Goal: Entertainment & Leisure: Consume media (video, audio)

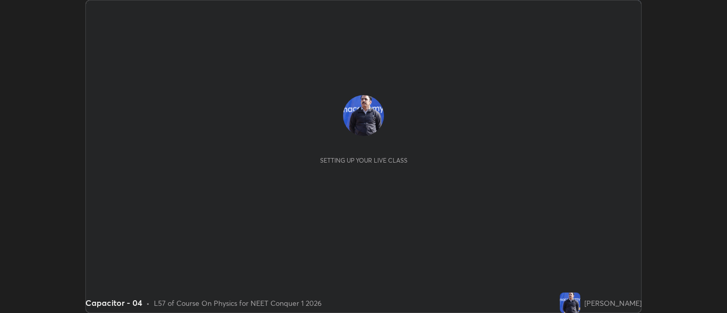
scroll to position [313, 727]
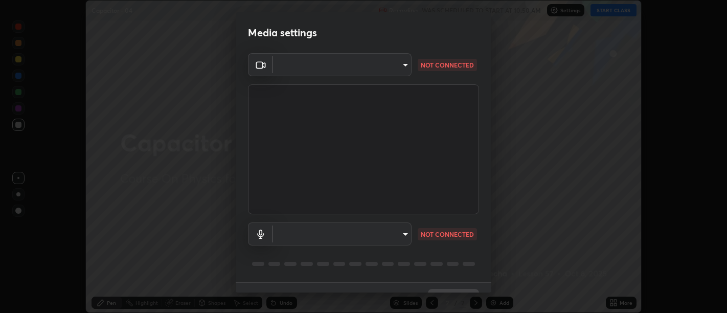
type input "d9b519daceb8a772394af6ea8e45353be5bbf62d8cb1cf3345c472de64055974"
type input "58abe51d7fefdb17ba2419723d43872dcdd823d411622da55c3e9c12cc60ef35"
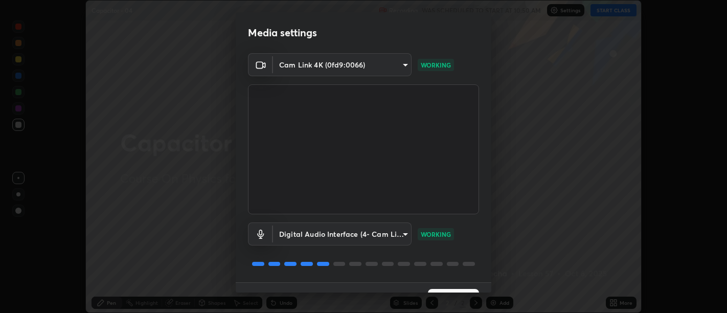
scroll to position [22, 0]
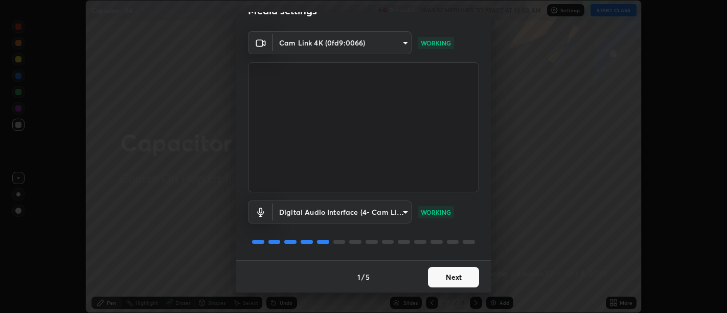
click at [458, 269] on button "Next" at bounding box center [453, 277] width 51 height 20
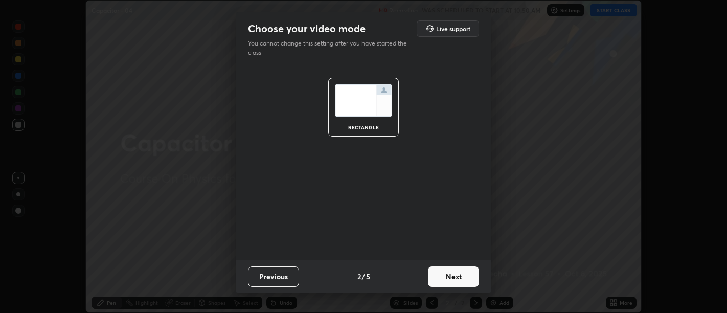
scroll to position [0, 0]
click at [459, 277] on button "Next" at bounding box center [453, 277] width 51 height 20
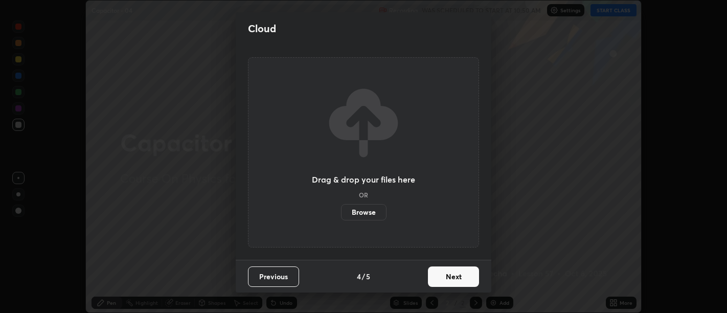
click at [463, 280] on button "Next" at bounding box center [453, 277] width 51 height 20
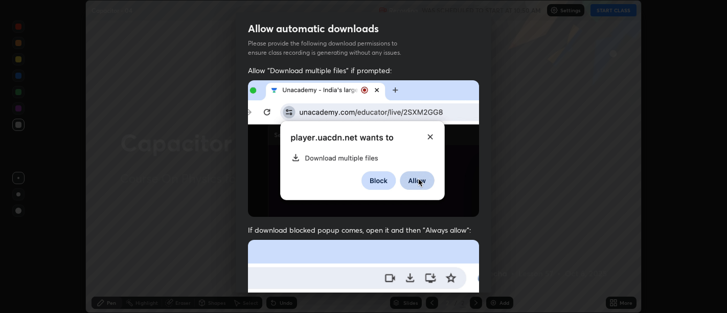
click at [466, 226] on span "If download blocked popup comes, open it and then "Always allow":" at bounding box center [363, 230] width 231 height 10
click at [459, 222] on div "Allow "Download multiple files" if prompted: If download blocked popup comes, o…" at bounding box center [364, 280] width 256 height 431
click at [460, 209] on img at bounding box center [363, 148] width 231 height 137
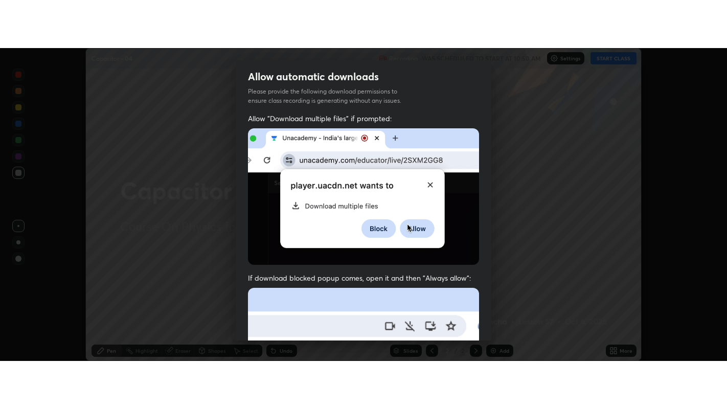
scroll to position [231, 0]
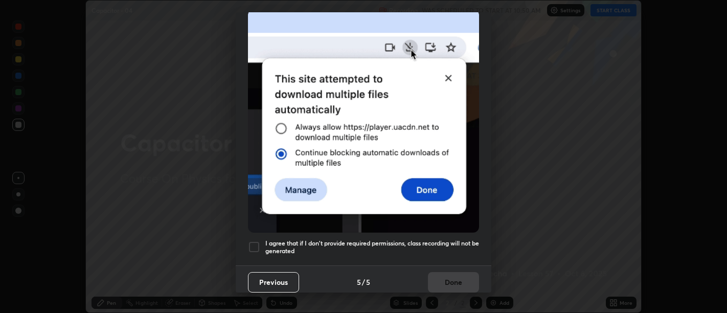
click at [467, 247] on h5 "I agree that if I don't provide required permissions, class recording will not …" at bounding box center [372, 247] width 214 height 16
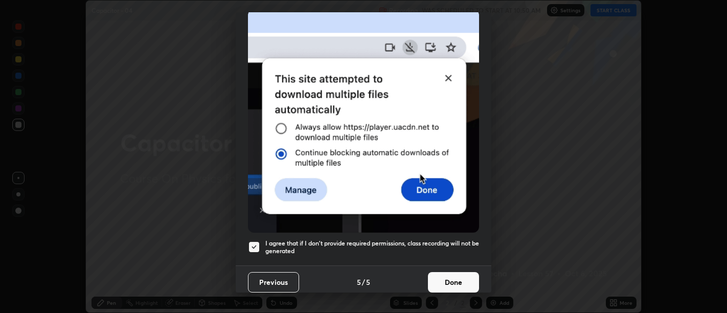
click at [464, 247] on h5 "I agree that if I don't provide required permissions, class recording will not …" at bounding box center [372, 247] width 214 height 16
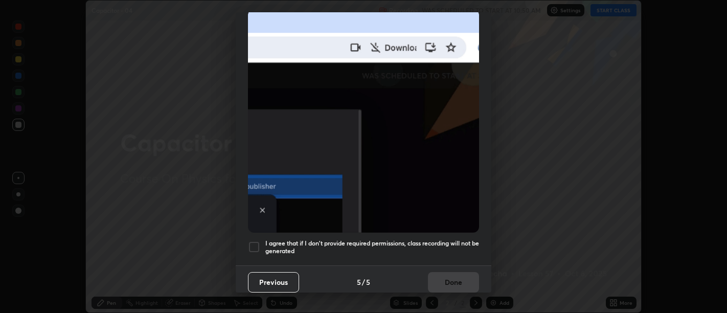
click at [463, 256] on div "Allow "Download multiple files" if prompted: If download blocked popup comes, o…" at bounding box center [364, 50] width 256 height 431
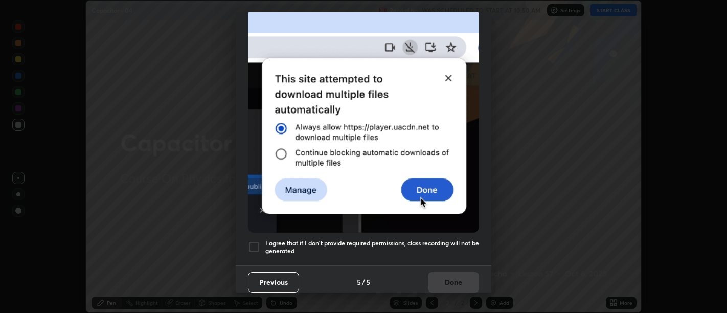
click at [469, 248] on h5 "I agree that if I don't provide required permissions, class recording will not …" at bounding box center [372, 247] width 214 height 16
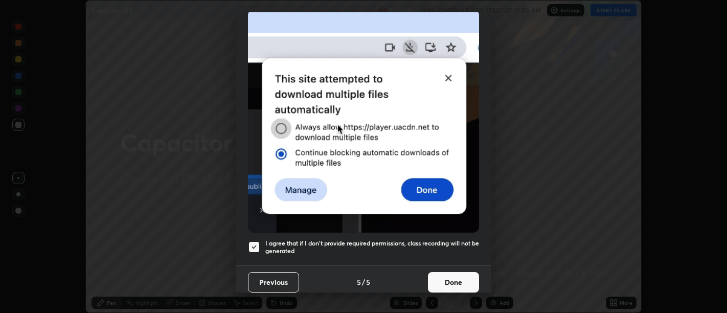
click at [460, 277] on button "Done" at bounding box center [453, 282] width 51 height 20
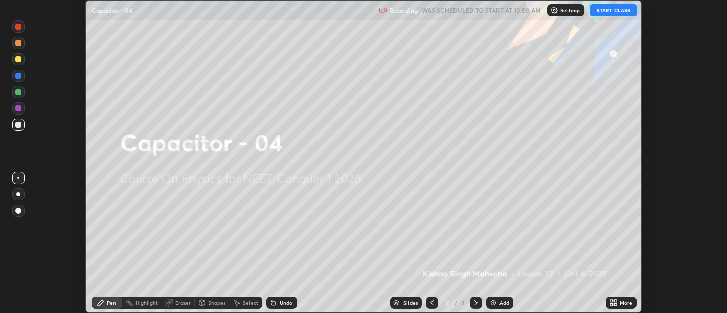
click at [613, 11] on button "START CLASS" at bounding box center [614, 10] width 46 height 12
click at [621, 298] on div "More" at bounding box center [621, 303] width 31 height 12
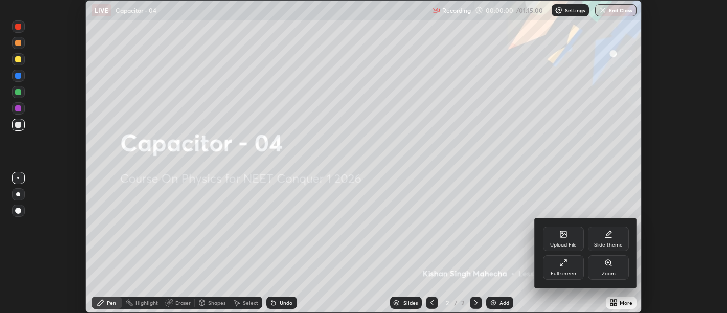
click at [559, 259] on div "Full screen" at bounding box center [563, 267] width 41 height 25
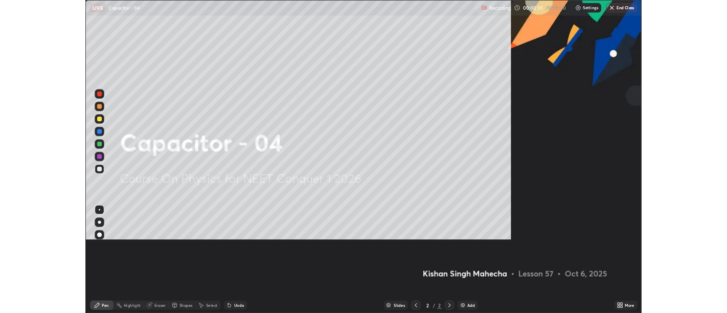
scroll to position [409, 727]
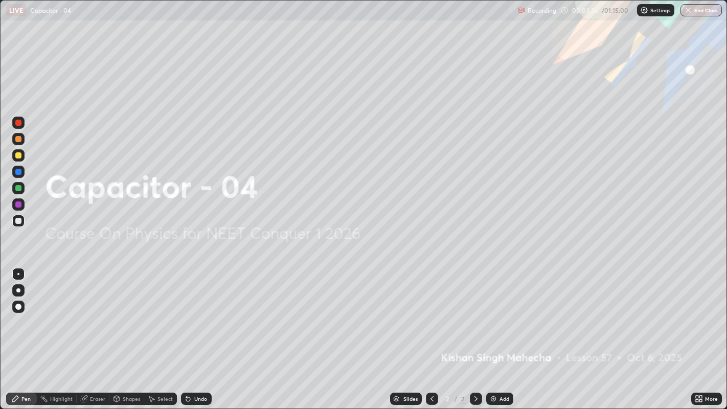
click at [497, 313] on div "Add" at bounding box center [499, 399] width 27 height 12
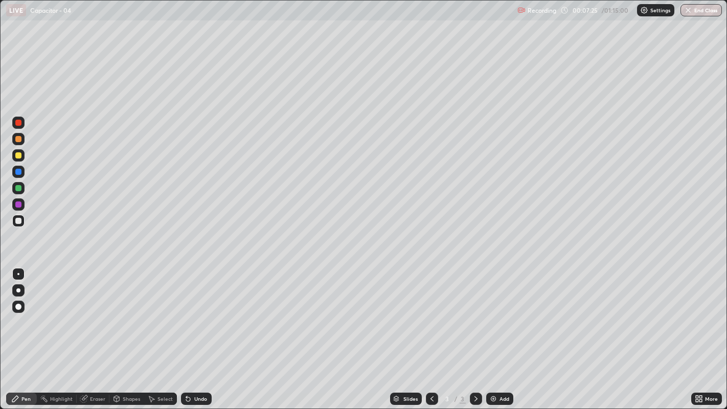
click at [196, 313] on div "Undo" at bounding box center [200, 398] width 13 height 5
click at [497, 313] on div "Add" at bounding box center [499, 399] width 27 height 12
click at [194, 313] on div "Undo" at bounding box center [200, 398] width 13 height 5
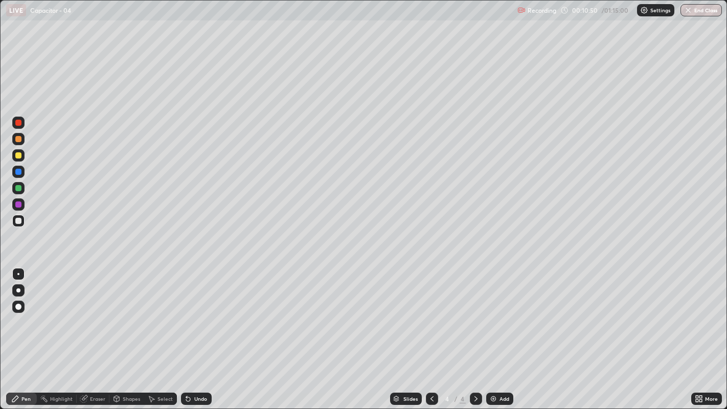
click at [194, 313] on div "Undo" at bounding box center [200, 398] width 13 height 5
click at [193, 313] on div "Undo" at bounding box center [196, 399] width 31 height 12
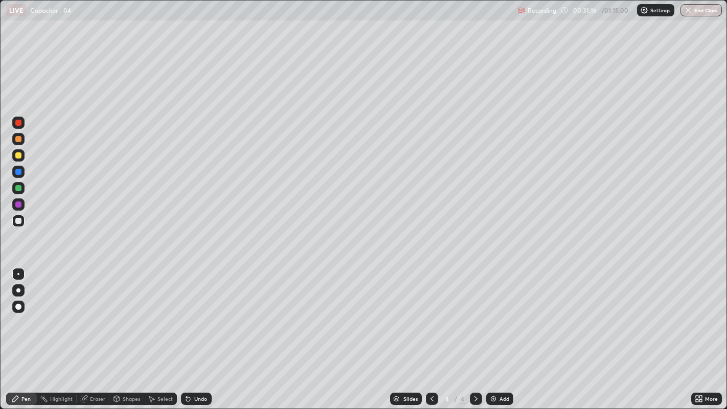
click at [495, 313] on img at bounding box center [494, 399] width 8 height 8
click at [19, 313] on div "Pen" at bounding box center [21, 399] width 31 height 12
click at [16, 220] on div at bounding box center [18, 221] width 6 height 6
click at [17, 224] on div at bounding box center [18, 221] width 6 height 6
click at [16, 221] on div at bounding box center [18, 221] width 6 height 6
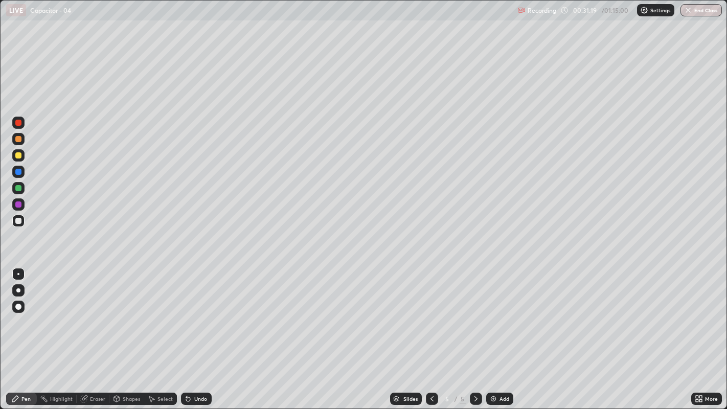
click at [16, 218] on div at bounding box center [18, 221] width 6 height 6
click at [17, 220] on div at bounding box center [18, 221] width 6 height 6
click at [17, 223] on div at bounding box center [18, 221] width 6 height 6
click at [193, 313] on div "Undo" at bounding box center [196, 399] width 31 height 12
click at [195, 313] on div "Undo" at bounding box center [200, 398] width 13 height 5
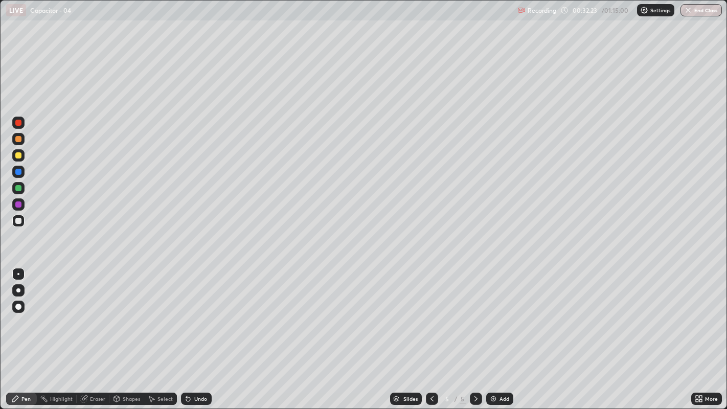
click at [195, 313] on div "Undo" at bounding box center [200, 398] width 13 height 5
click at [196, 313] on div "Undo" at bounding box center [200, 398] width 13 height 5
click at [203, 313] on div "Undo" at bounding box center [200, 398] width 13 height 5
click at [17, 158] on div at bounding box center [18, 155] width 6 height 6
click at [20, 156] on div at bounding box center [18, 155] width 6 height 6
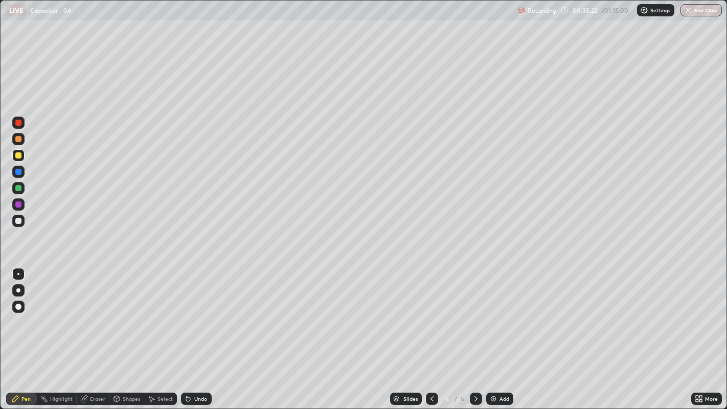
click at [156, 313] on div "Select" at bounding box center [160, 399] width 33 height 12
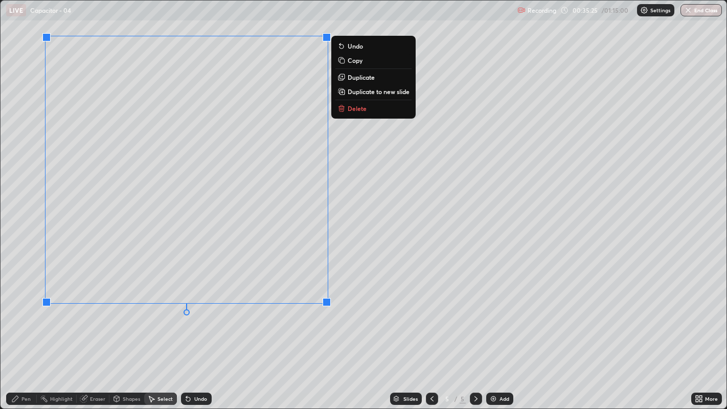
click at [358, 76] on p "Duplicate" at bounding box center [361, 77] width 27 height 8
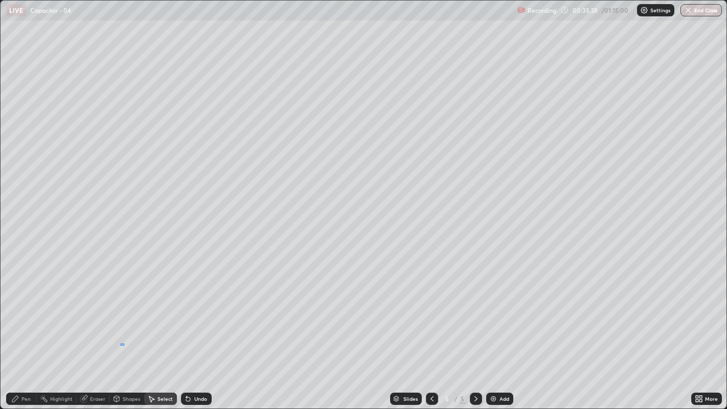
click at [124, 313] on div "0 ° Undo Copy Duplicate Duplicate to new slide Delete" at bounding box center [364, 205] width 727 height 409
click at [22, 313] on div "Pen" at bounding box center [25, 398] width 9 height 5
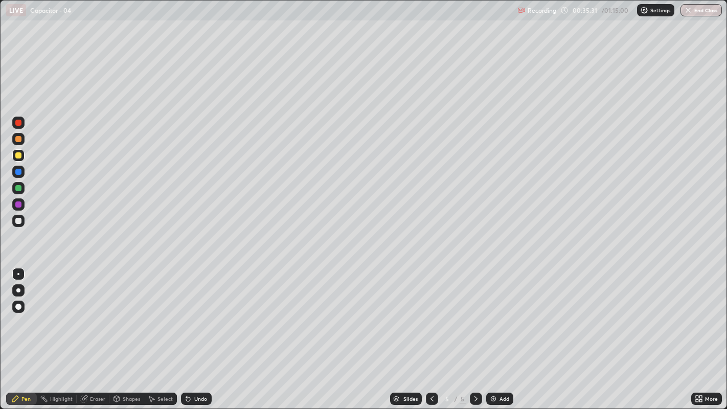
click at [19, 189] on div at bounding box center [18, 188] width 6 height 6
click at [187, 313] on icon at bounding box center [188, 399] width 4 height 4
click at [193, 313] on div "Undo" at bounding box center [196, 399] width 31 height 12
click at [200, 313] on div "Undo" at bounding box center [200, 398] width 13 height 5
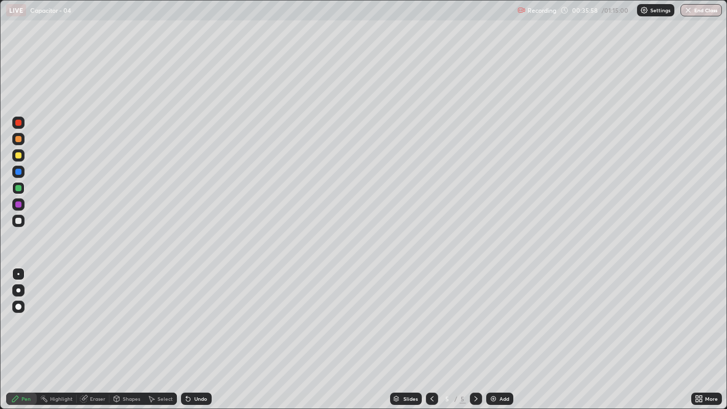
click at [201, 313] on div "Undo" at bounding box center [200, 398] width 13 height 5
click at [195, 313] on div "Undo" at bounding box center [196, 399] width 31 height 12
click at [88, 313] on div "Eraser" at bounding box center [93, 399] width 33 height 12
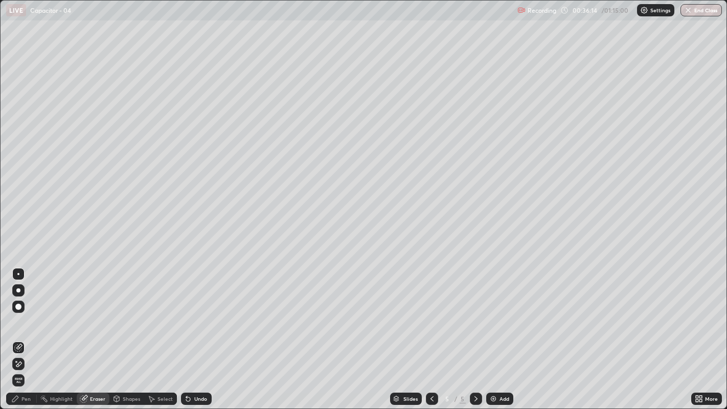
click at [20, 313] on div "Pen" at bounding box center [21, 399] width 31 height 12
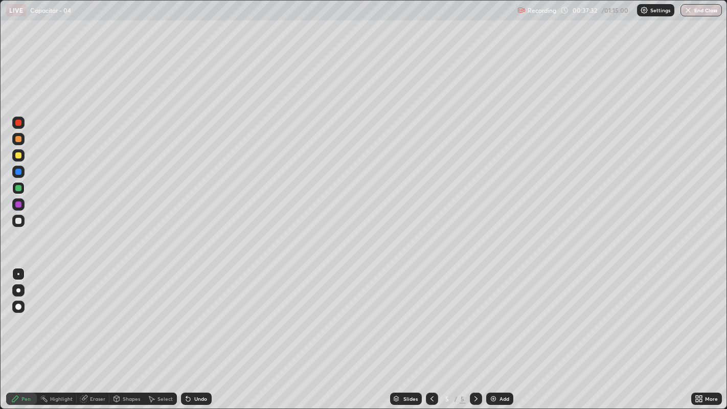
click at [199, 313] on div "Undo" at bounding box center [200, 398] width 13 height 5
click at [194, 313] on div "Undo" at bounding box center [200, 398] width 13 height 5
click at [18, 123] on div at bounding box center [18, 123] width 6 height 6
click at [14, 140] on div at bounding box center [18, 139] width 12 height 12
click at [16, 161] on div at bounding box center [18, 155] width 12 height 12
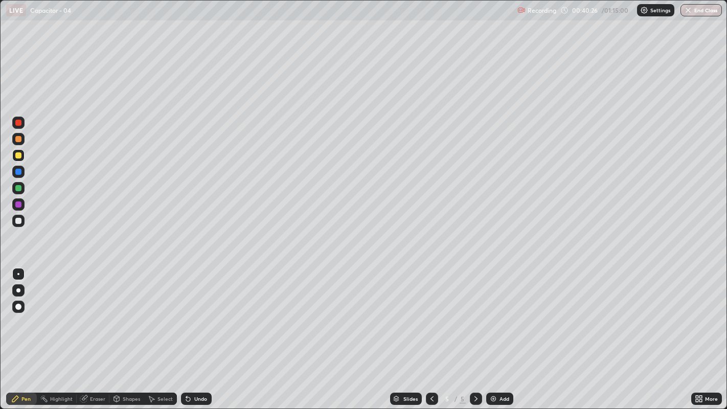
click at [193, 313] on div "Undo" at bounding box center [196, 399] width 31 height 12
click at [197, 313] on div "Undo" at bounding box center [200, 398] width 13 height 5
click at [198, 313] on div "Undo" at bounding box center [200, 398] width 13 height 5
click at [199, 313] on div "Undo" at bounding box center [200, 398] width 13 height 5
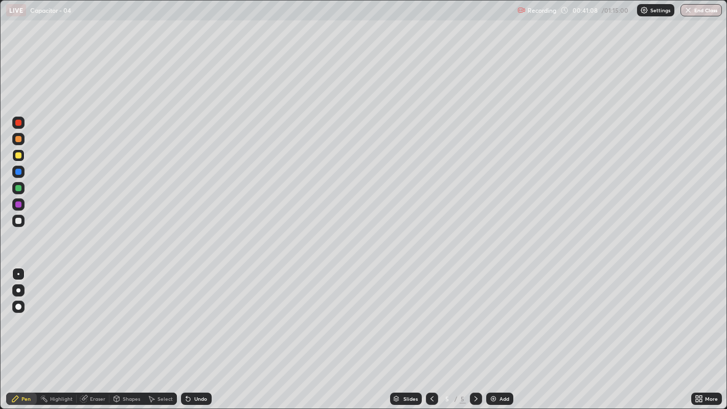
click at [202, 313] on div "Undo" at bounding box center [196, 399] width 31 height 12
click at [498, 313] on div "Add" at bounding box center [499, 399] width 27 height 12
click at [490, 313] on img at bounding box center [494, 399] width 8 height 8
click at [194, 313] on div "Undo" at bounding box center [200, 398] width 13 height 5
click at [156, 313] on div "Select" at bounding box center [160, 399] width 33 height 12
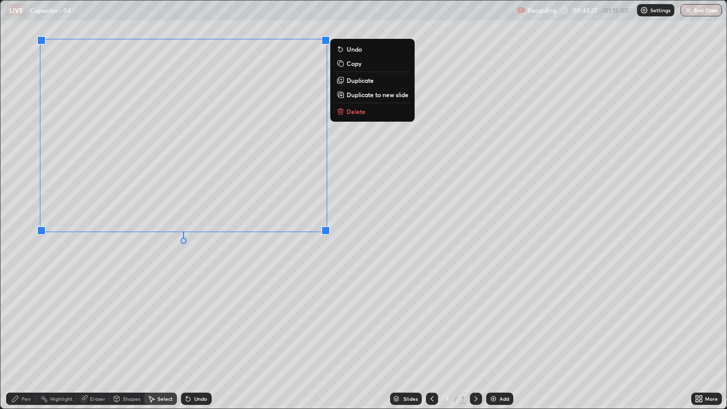
click at [349, 82] on p "Duplicate" at bounding box center [360, 80] width 27 height 8
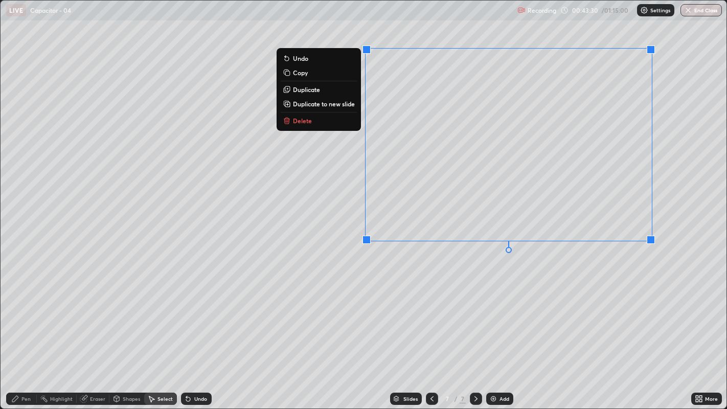
click at [203, 313] on div "0 ° Undo Copy Duplicate Duplicate to new slide Delete" at bounding box center [364, 205] width 727 height 409
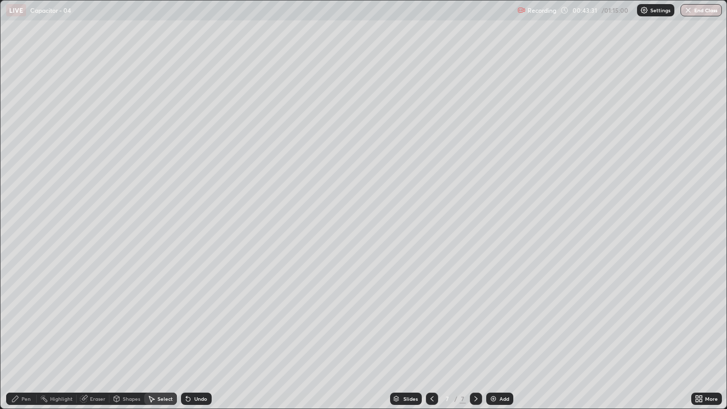
click at [26, 313] on div "Pen" at bounding box center [25, 398] width 9 height 5
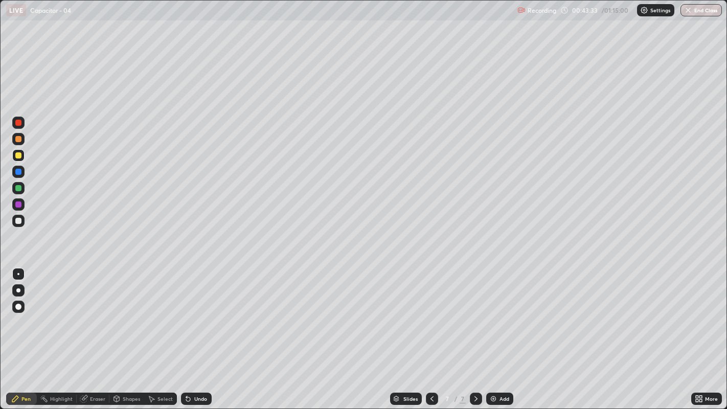
click at [194, 313] on div "Undo" at bounding box center [200, 398] width 13 height 5
click at [187, 313] on icon at bounding box center [188, 399] width 4 height 4
click at [194, 313] on div "Undo" at bounding box center [200, 398] width 13 height 5
click at [195, 313] on div "Undo" at bounding box center [200, 398] width 13 height 5
click at [192, 313] on div "Undo" at bounding box center [196, 399] width 31 height 12
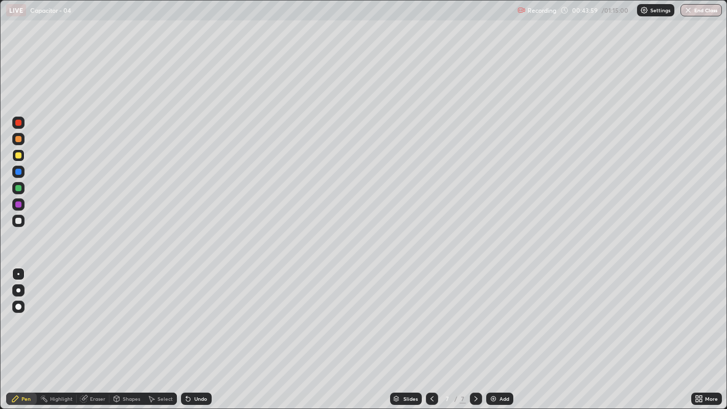
click at [191, 313] on div "Undo" at bounding box center [196, 399] width 31 height 12
click at [196, 313] on div "Undo" at bounding box center [196, 399] width 31 height 12
click at [23, 124] on div at bounding box center [18, 123] width 12 height 12
click at [495, 313] on img at bounding box center [494, 399] width 8 height 8
click at [430, 313] on icon at bounding box center [432, 399] width 8 height 8
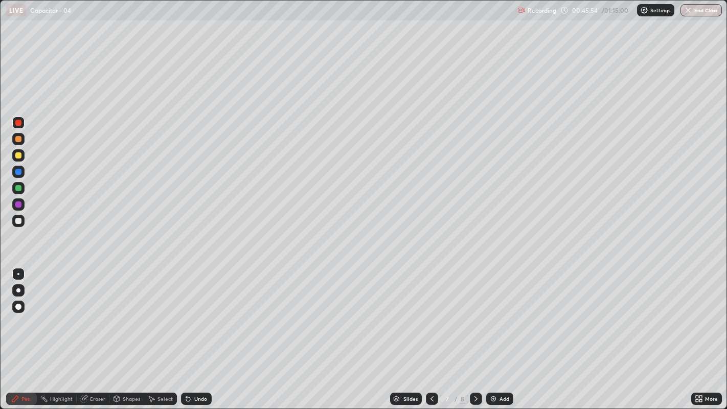
click at [19, 191] on div at bounding box center [18, 188] width 6 height 6
click at [16, 219] on div at bounding box center [18, 221] width 6 height 6
click at [91, 313] on div "Eraser" at bounding box center [97, 398] width 15 height 5
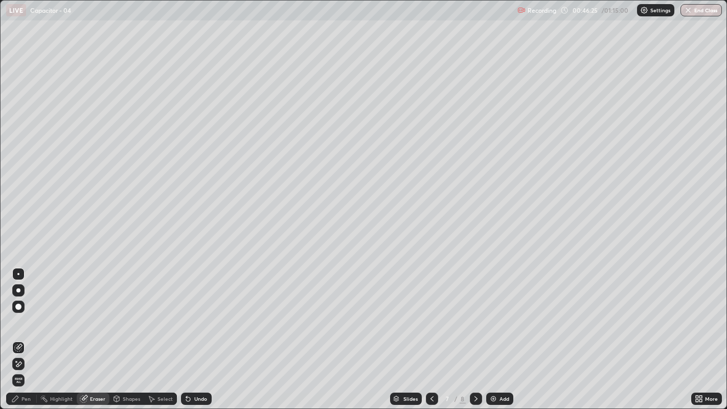
click at [19, 313] on div "Pen" at bounding box center [21, 399] width 31 height 12
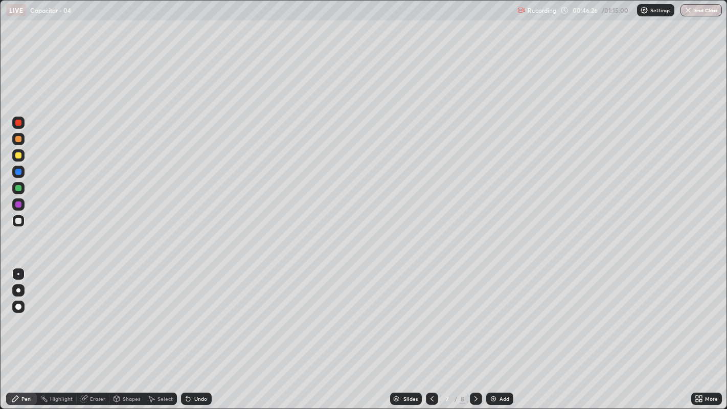
click at [19, 157] on div at bounding box center [18, 155] width 6 height 6
click at [17, 141] on div at bounding box center [18, 139] width 6 height 6
click at [196, 313] on div "Undo" at bounding box center [200, 398] width 13 height 5
click at [198, 313] on div "Undo" at bounding box center [200, 398] width 13 height 5
click at [196, 313] on div "Undo" at bounding box center [200, 398] width 13 height 5
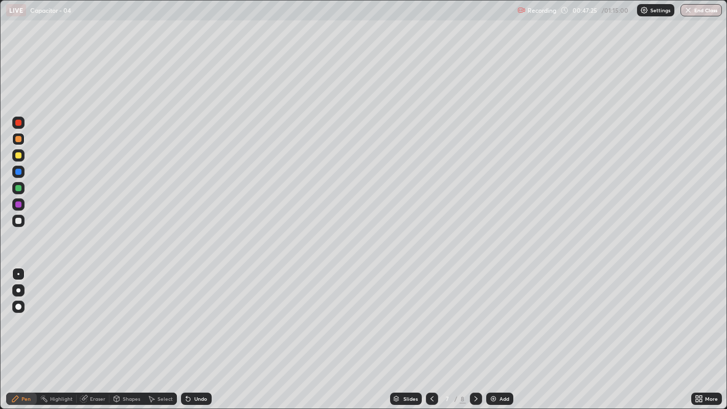
click at [195, 313] on div "Undo" at bounding box center [200, 398] width 13 height 5
click at [201, 313] on div "Undo" at bounding box center [200, 398] width 13 height 5
click at [17, 121] on div at bounding box center [18, 123] width 6 height 6
click at [163, 313] on div "Select" at bounding box center [165, 398] width 15 height 5
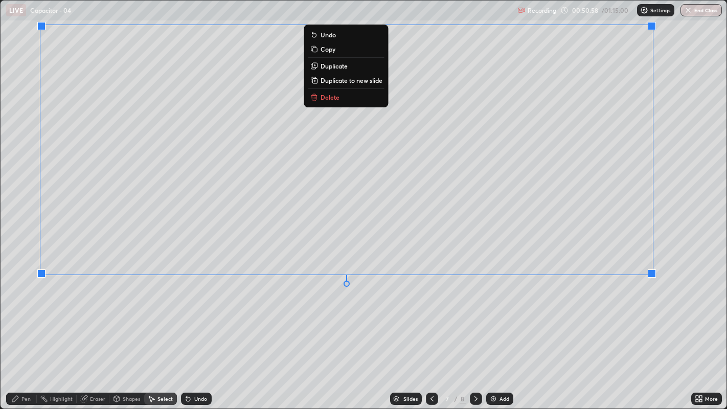
click at [340, 81] on p "Duplicate to new slide" at bounding box center [352, 80] width 62 height 8
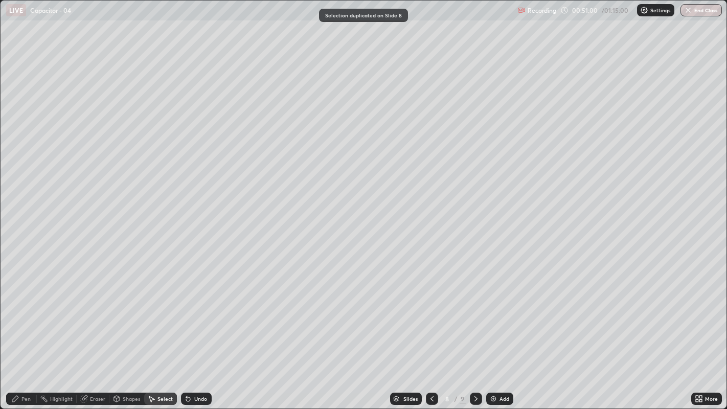
click at [18, 313] on icon at bounding box center [15, 399] width 8 height 8
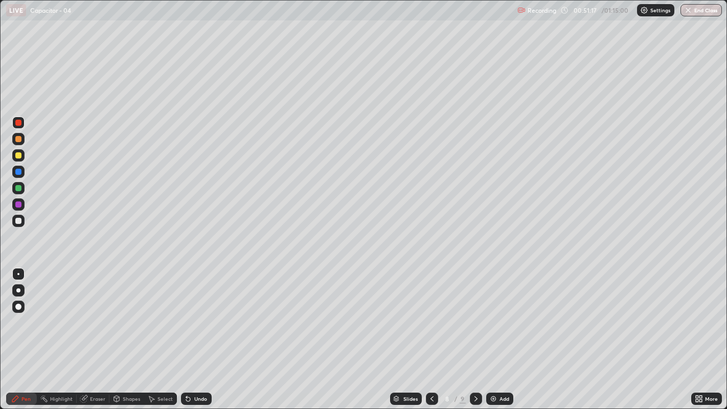
click at [194, 313] on div "Undo" at bounding box center [200, 398] width 13 height 5
click at [190, 313] on icon at bounding box center [188, 399] width 8 height 8
click at [192, 313] on div "Undo" at bounding box center [196, 399] width 31 height 12
click at [191, 313] on div "Undo" at bounding box center [196, 399] width 31 height 12
click at [194, 313] on div "Undo" at bounding box center [200, 398] width 13 height 5
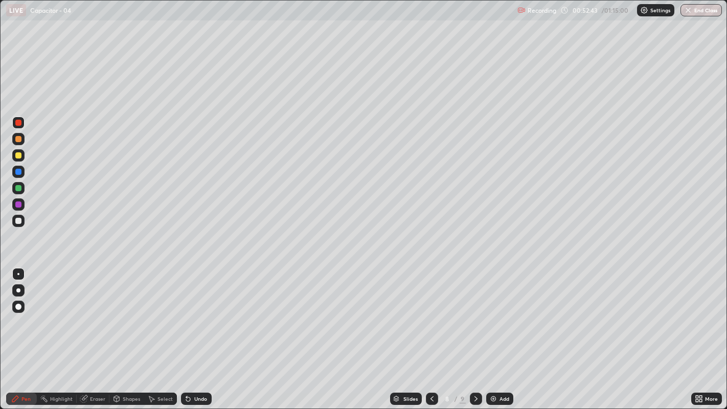
click at [197, 313] on div "Undo" at bounding box center [200, 398] width 13 height 5
click at [195, 313] on div "Undo" at bounding box center [200, 398] width 13 height 5
click at [196, 313] on div "Undo" at bounding box center [196, 399] width 31 height 12
click at [195, 313] on div "Undo" at bounding box center [196, 399] width 31 height 12
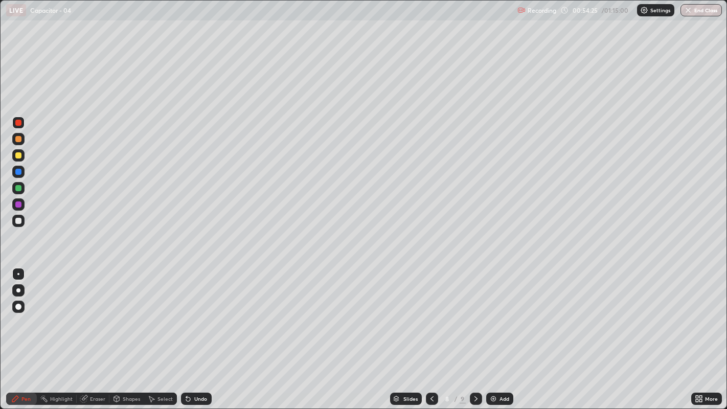
click at [431, 313] on icon at bounding box center [432, 399] width 8 height 8
click at [432, 313] on icon at bounding box center [432, 399] width 8 height 8
click at [431, 313] on icon at bounding box center [432, 399] width 8 height 8
click at [475, 313] on icon at bounding box center [476, 398] width 3 height 5
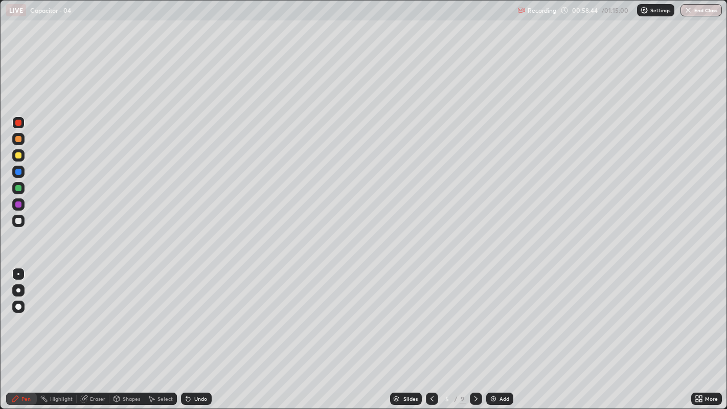
click at [475, 313] on icon at bounding box center [476, 399] width 8 height 8
click at [194, 313] on div "Undo" at bounding box center [200, 398] width 13 height 5
click at [192, 313] on div "Undo" at bounding box center [196, 399] width 31 height 12
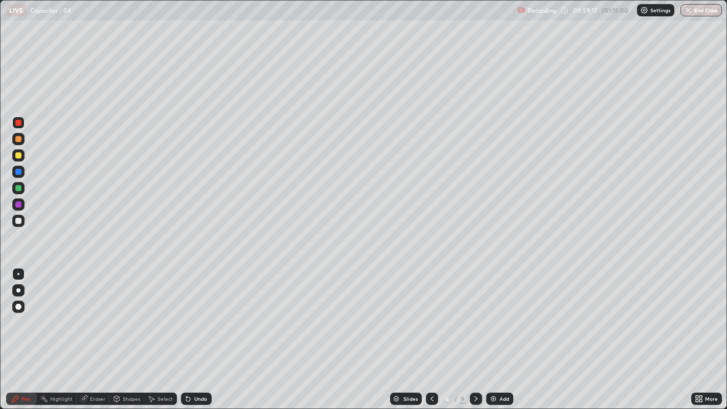
click at [186, 313] on icon at bounding box center [186, 396] width 1 height 1
click at [194, 313] on div "Undo" at bounding box center [200, 398] width 13 height 5
click at [475, 313] on icon at bounding box center [476, 399] width 8 height 8
click at [494, 313] on img at bounding box center [494, 399] width 8 height 8
click at [431, 313] on icon at bounding box center [432, 399] width 8 height 8
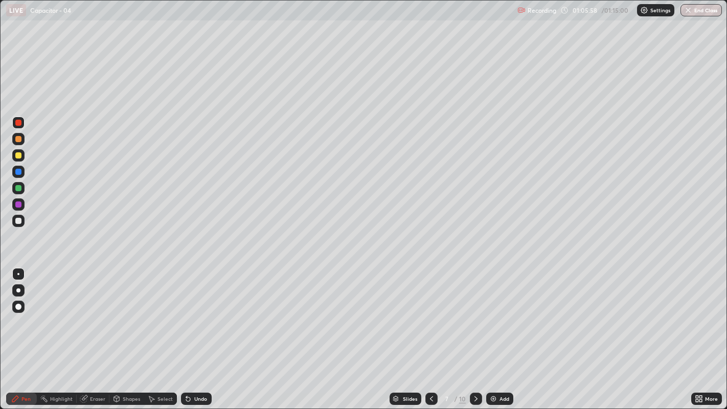
click at [475, 313] on icon at bounding box center [476, 399] width 8 height 8
click at [19, 220] on div at bounding box center [18, 221] width 6 height 6
click at [475, 313] on icon at bounding box center [476, 399] width 8 height 8
click at [431, 313] on icon at bounding box center [432, 399] width 8 height 8
click at [707, 12] on button "End Class" at bounding box center [702, 10] width 40 height 12
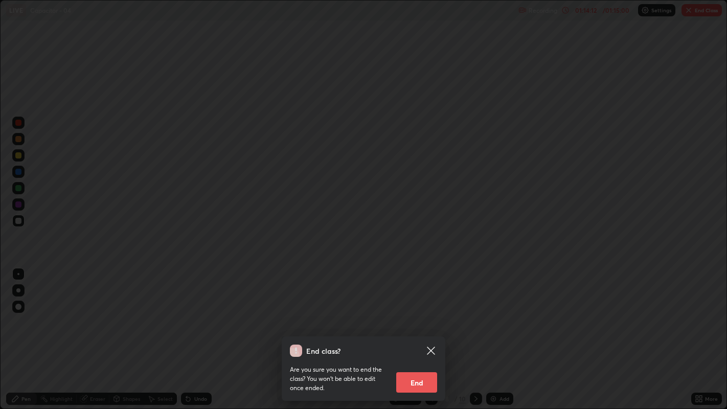
click at [433, 313] on button "End" at bounding box center [416, 382] width 41 height 20
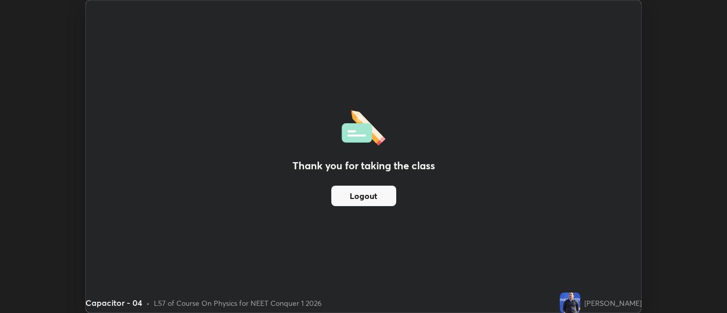
scroll to position [50842, 50428]
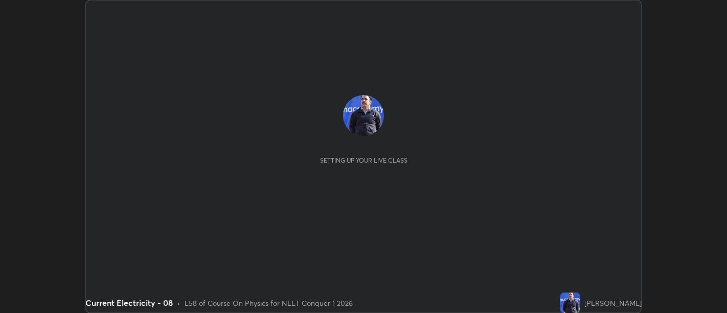
scroll to position [313, 727]
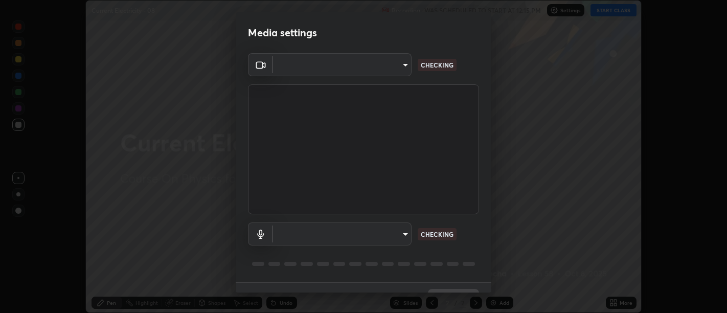
type input "d9b519daceb8a772394af6ea8e45353be5bbf62d8cb1cf3345c472de64055974"
type input "58abe51d7fefdb17ba2419723d43872dcdd823d411622da55c3e9c12cc60ef35"
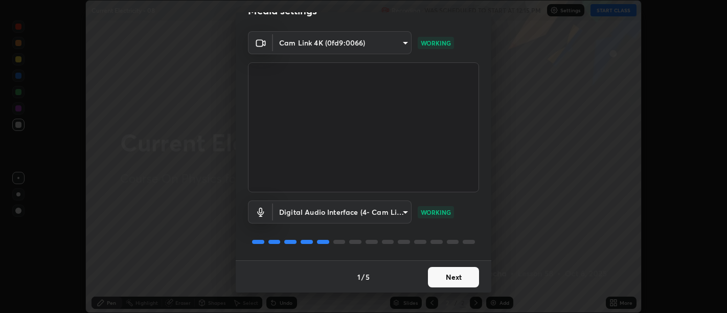
click at [456, 283] on button "Next" at bounding box center [453, 277] width 51 height 20
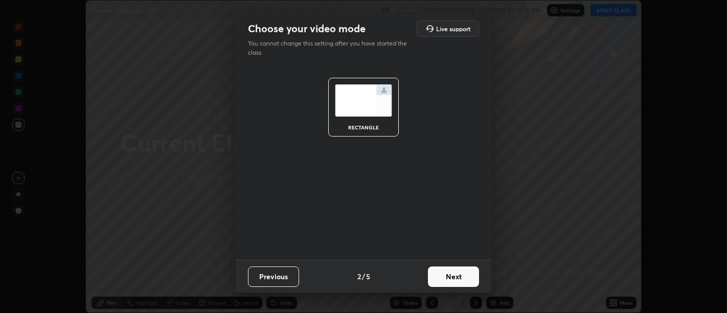
scroll to position [0, 0]
click at [466, 283] on button "Next" at bounding box center [453, 277] width 51 height 20
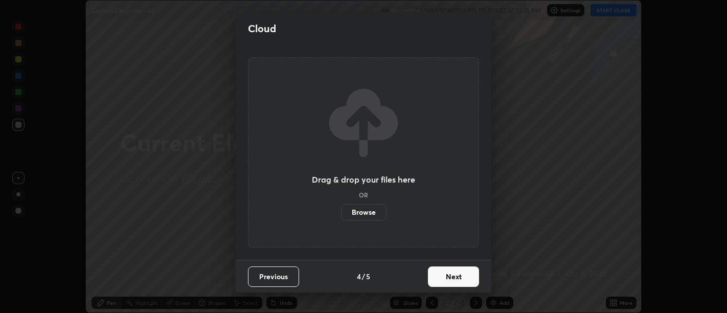
click at [471, 284] on button "Next" at bounding box center [453, 277] width 51 height 20
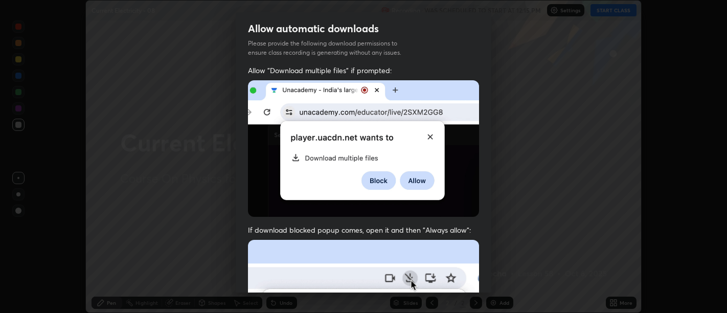
click at [460, 229] on span "If download blocked popup comes, open it and then "Always allow":" at bounding box center [363, 230] width 231 height 10
click at [449, 219] on div "Allow "Download multiple files" if prompted: If download blocked popup comes, o…" at bounding box center [364, 280] width 256 height 431
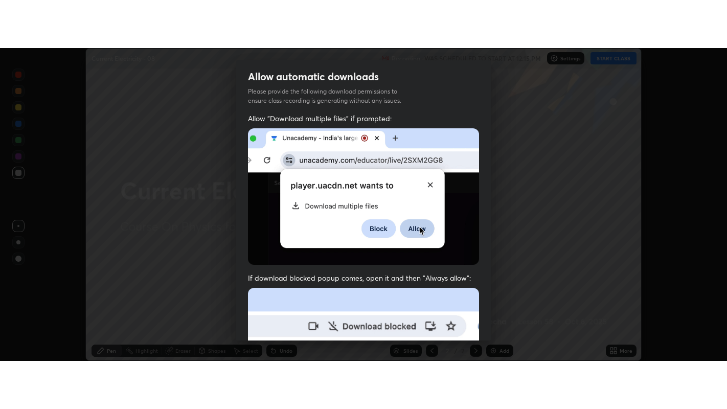
scroll to position [231, 0]
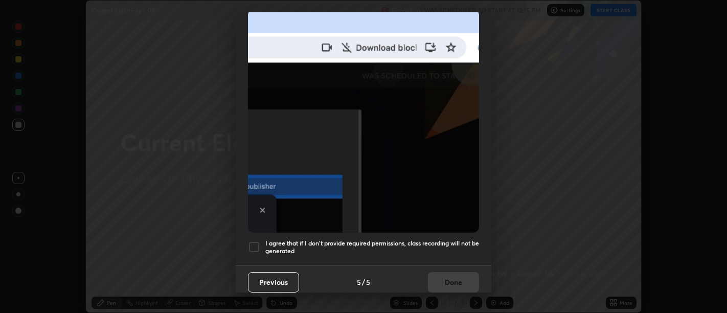
click at [450, 249] on h5 "I agree that if I don't provide required permissions, class recording will not …" at bounding box center [372, 247] width 214 height 16
click at [456, 276] on button "Done" at bounding box center [453, 282] width 51 height 20
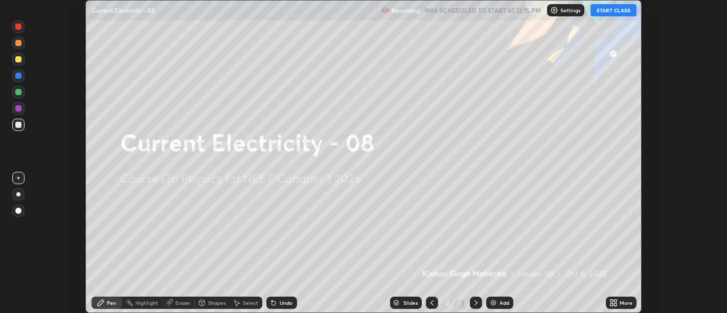
click at [614, 303] on icon at bounding box center [614, 303] width 8 height 8
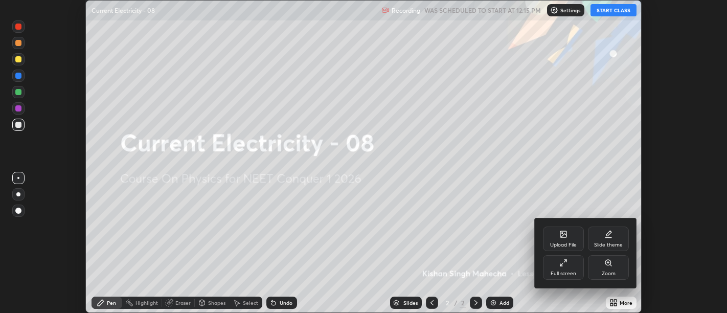
click at [561, 269] on div "Full screen" at bounding box center [563, 267] width 41 height 25
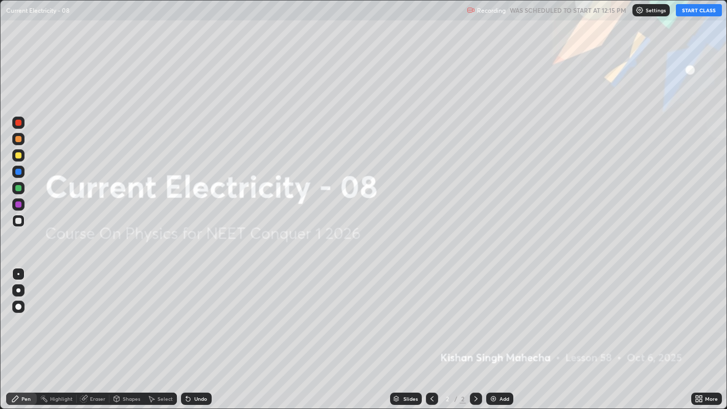
scroll to position [409, 727]
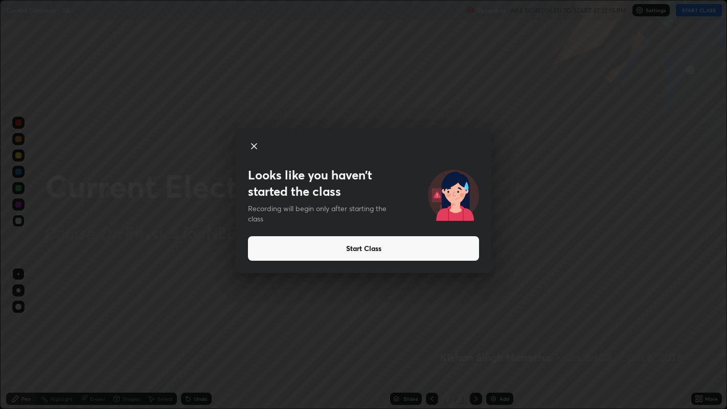
click at [366, 254] on button "Start Class" at bounding box center [363, 248] width 231 height 25
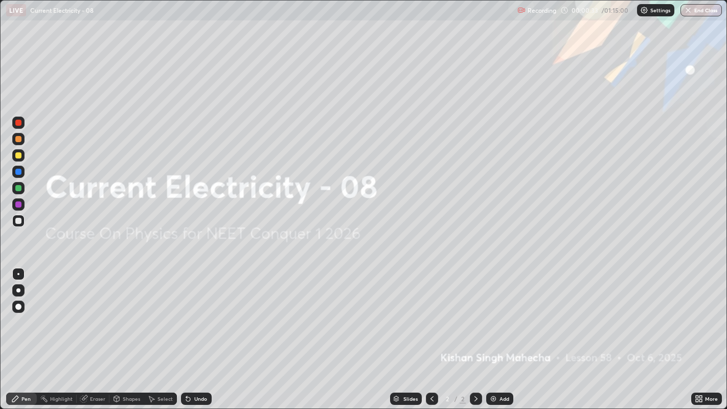
click at [494, 313] on img at bounding box center [494, 399] width 8 height 8
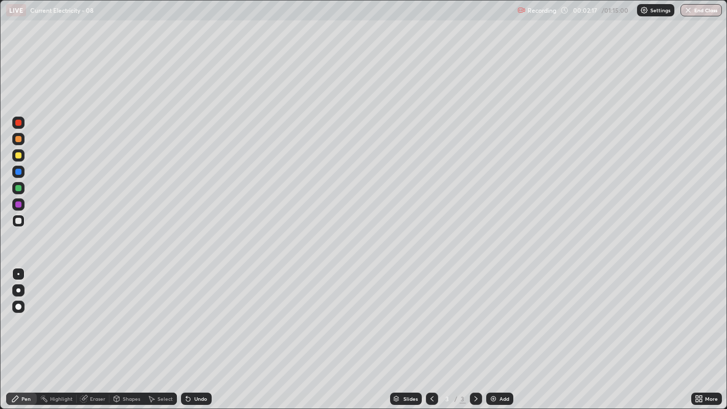
click at [16, 157] on div at bounding box center [18, 155] width 6 height 6
click at [186, 313] on icon at bounding box center [188, 399] width 4 height 4
click at [188, 313] on icon at bounding box center [188, 399] width 4 height 4
click at [186, 313] on icon at bounding box center [186, 396] width 1 height 1
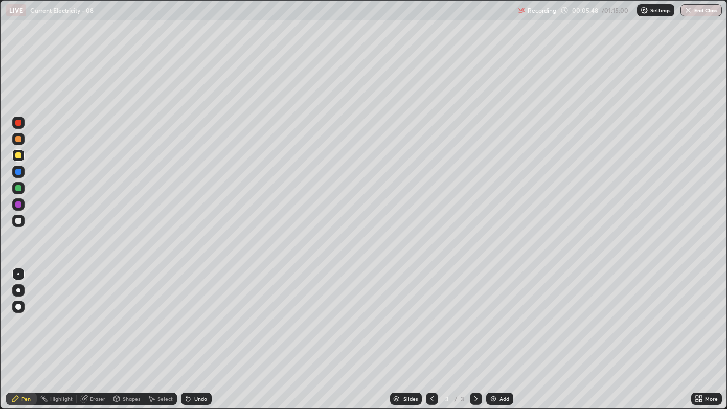
click at [195, 313] on div "Undo" at bounding box center [200, 398] width 13 height 5
click at [411, 313] on div "Slides" at bounding box center [406, 399] width 32 height 12
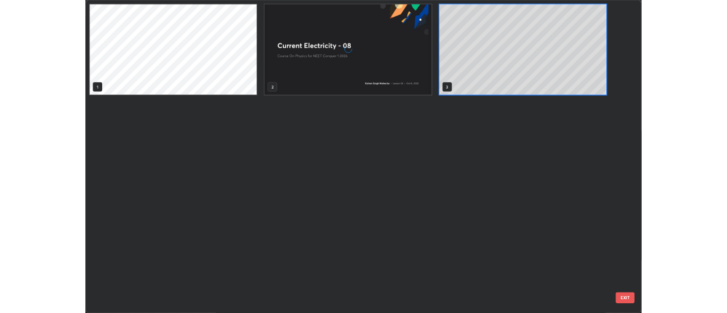
scroll to position [405, 722]
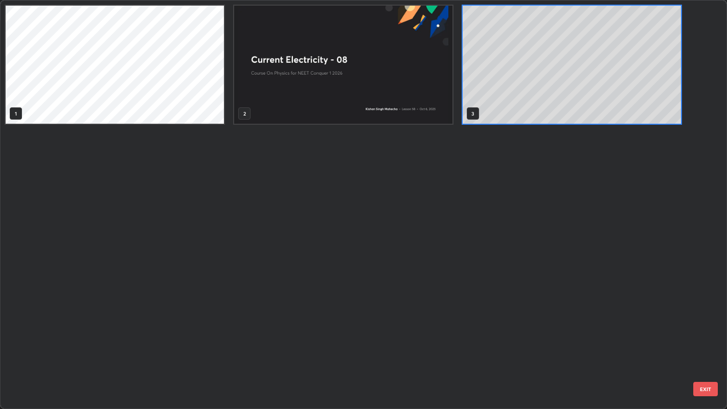
click at [415, 313] on div "1 2 3" at bounding box center [355, 205] width 709 height 409
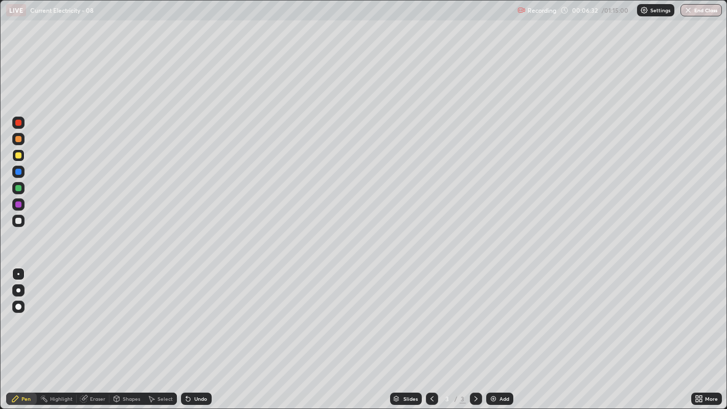
click at [190, 313] on icon at bounding box center [188, 399] width 8 height 8
click at [187, 313] on icon at bounding box center [188, 399] width 4 height 4
click at [19, 138] on div at bounding box center [18, 139] width 6 height 6
click at [187, 313] on icon at bounding box center [188, 399] width 4 height 4
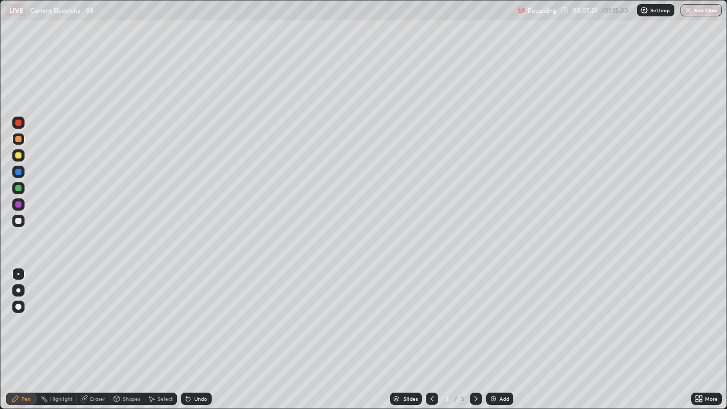
click at [194, 313] on div "Undo" at bounding box center [200, 398] width 13 height 5
click at [197, 313] on div "Undo" at bounding box center [200, 398] width 13 height 5
click at [196, 313] on div "Undo" at bounding box center [200, 398] width 13 height 5
click at [195, 313] on div "Undo" at bounding box center [196, 399] width 31 height 12
click at [192, 313] on div "Undo" at bounding box center [196, 399] width 31 height 12
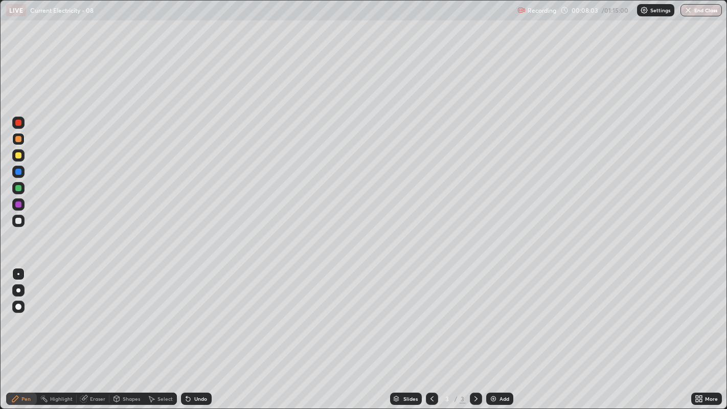
click at [187, 313] on icon at bounding box center [188, 399] width 4 height 4
click at [197, 313] on div "Undo" at bounding box center [196, 399] width 31 height 12
click at [158, 313] on div "Select" at bounding box center [165, 398] width 15 height 5
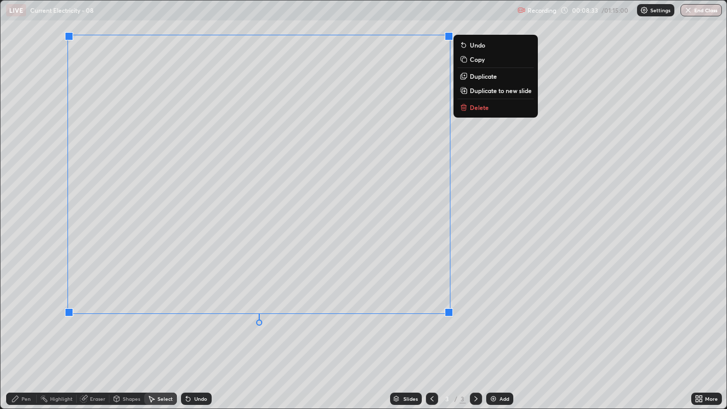
click at [500, 90] on p "Duplicate to new slide" at bounding box center [501, 90] width 62 height 8
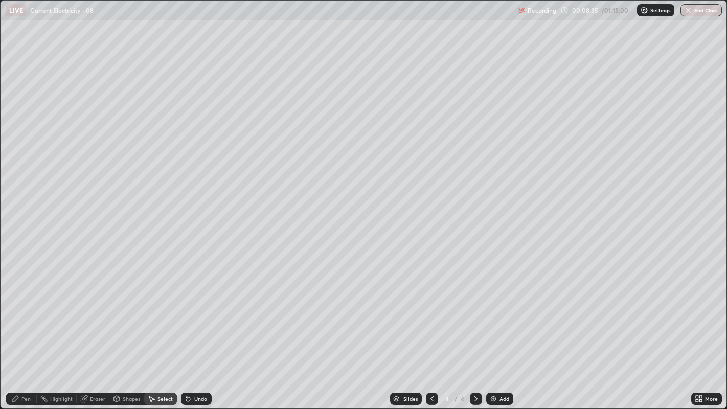
click at [23, 313] on div "Pen" at bounding box center [25, 398] width 9 height 5
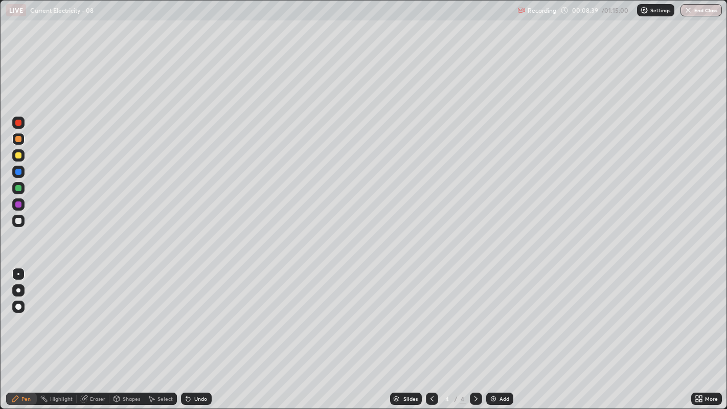
click at [160, 313] on div "Select" at bounding box center [165, 398] width 15 height 5
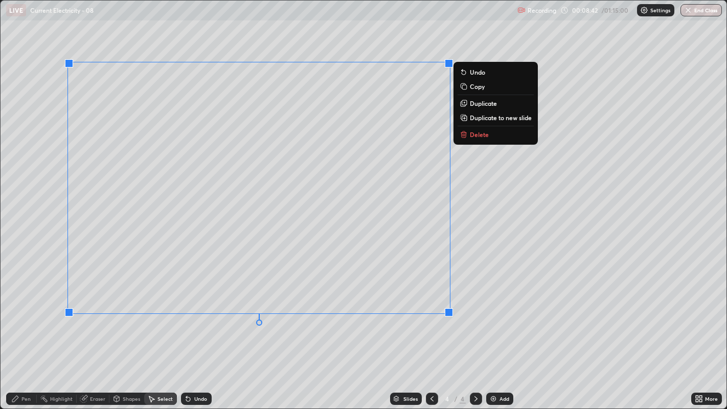
click at [480, 103] on p "Duplicate" at bounding box center [483, 103] width 27 height 8
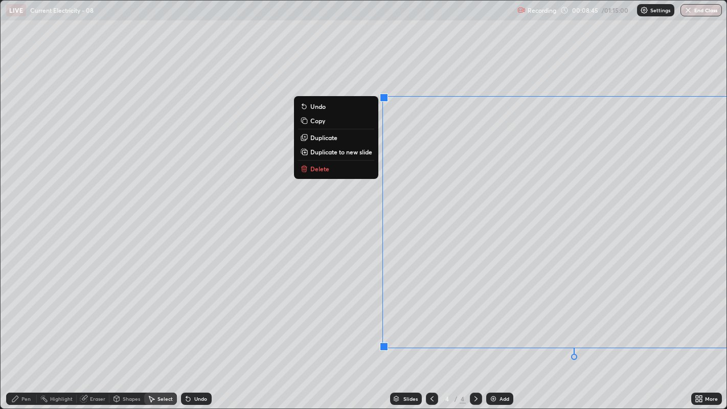
click at [21, 313] on div "Pen" at bounding box center [25, 398] width 9 height 5
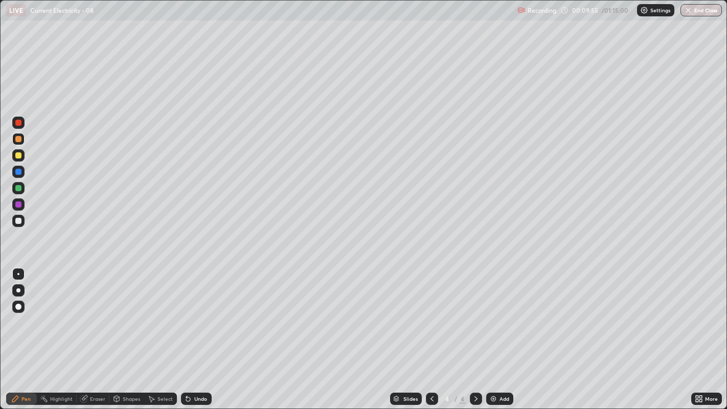
click at [90, 313] on div "Eraser" at bounding box center [97, 398] width 15 height 5
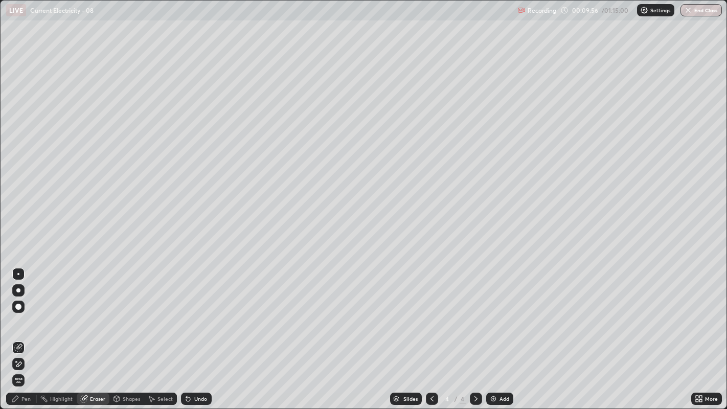
click at [19, 313] on span "Erase all" at bounding box center [18, 381] width 11 height 6
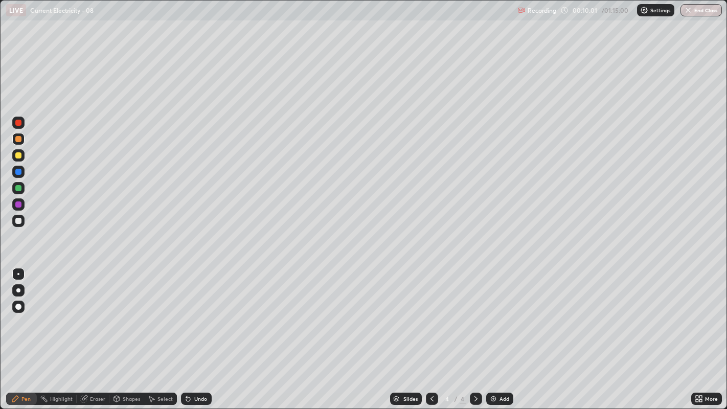
click at [21, 313] on div "Pen" at bounding box center [25, 398] width 9 height 5
click at [20, 218] on div at bounding box center [18, 221] width 6 height 6
click at [428, 313] on div at bounding box center [432, 399] width 12 height 12
click at [475, 313] on icon at bounding box center [476, 398] width 3 height 5
click at [158, 313] on div "Select" at bounding box center [165, 398] width 15 height 5
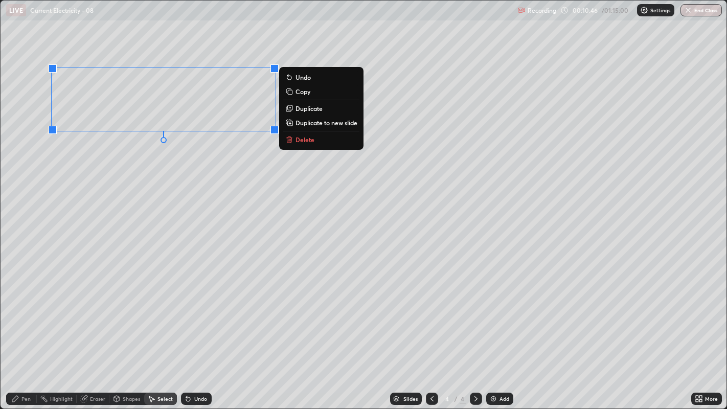
click at [301, 108] on p "Duplicate" at bounding box center [309, 108] width 27 height 8
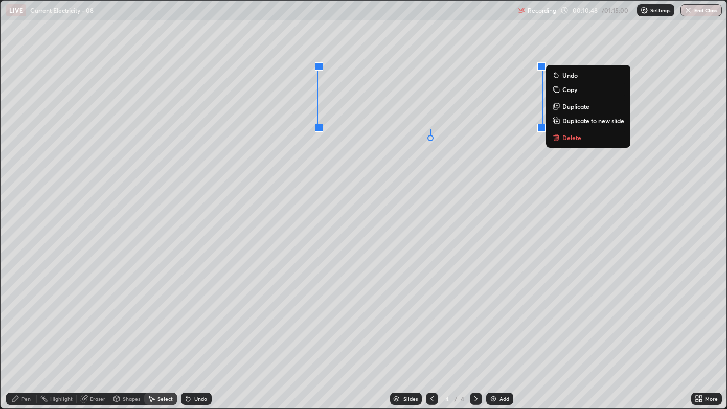
click at [26, 313] on div "Pen" at bounding box center [25, 398] width 9 height 5
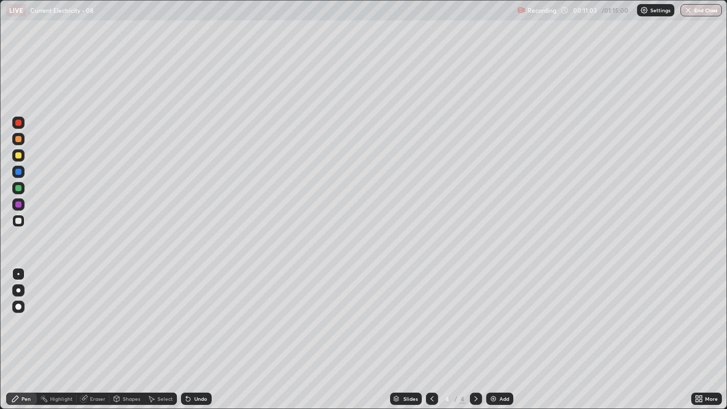
click at [194, 313] on div "Undo" at bounding box center [200, 398] width 13 height 5
click at [18, 188] on div at bounding box center [18, 188] width 6 height 6
click at [192, 313] on div "Undo" at bounding box center [196, 399] width 31 height 12
click at [161, 313] on div "Select" at bounding box center [165, 398] width 15 height 5
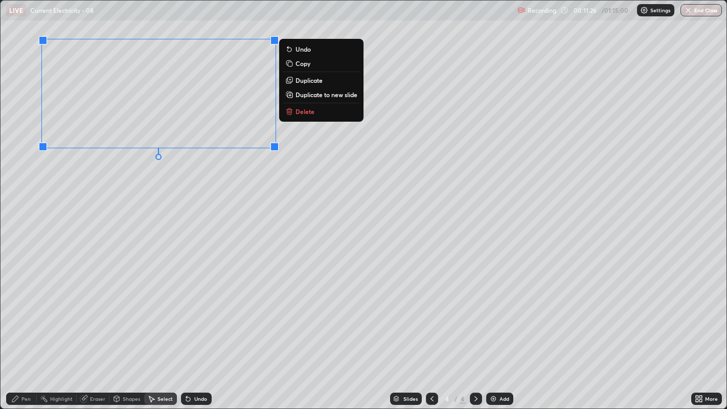
click at [296, 78] on p "Duplicate" at bounding box center [309, 80] width 27 height 8
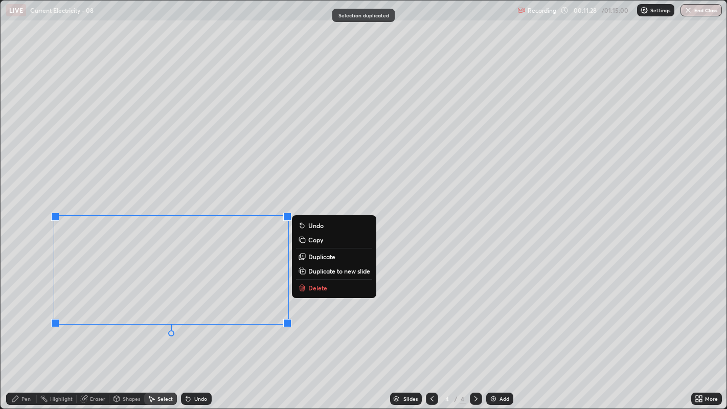
click at [21, 313] on div "Pen" at bounding box center [25, 398] width 9 height 5
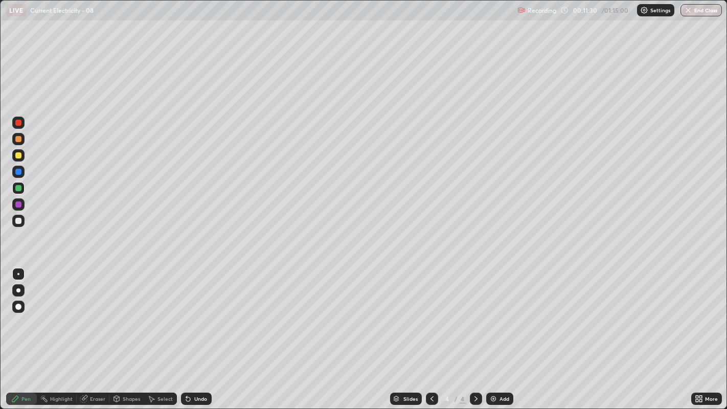
click at [93, 313] on div "Eraser" at bounding box center [97, 398] width 15 height 5
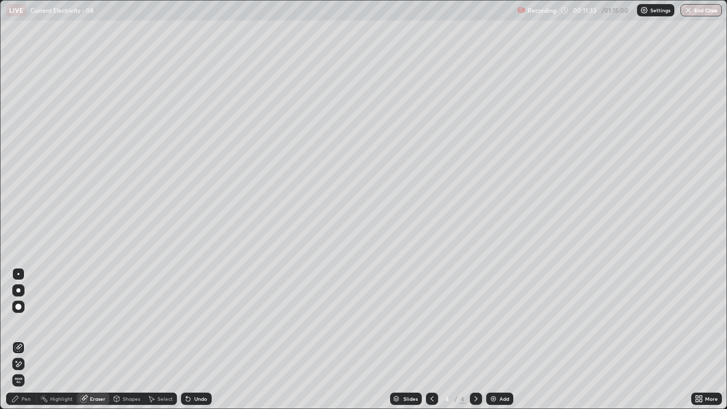
click at [18, 313] on icon at bounding box center [15, 399] width 8 height 8
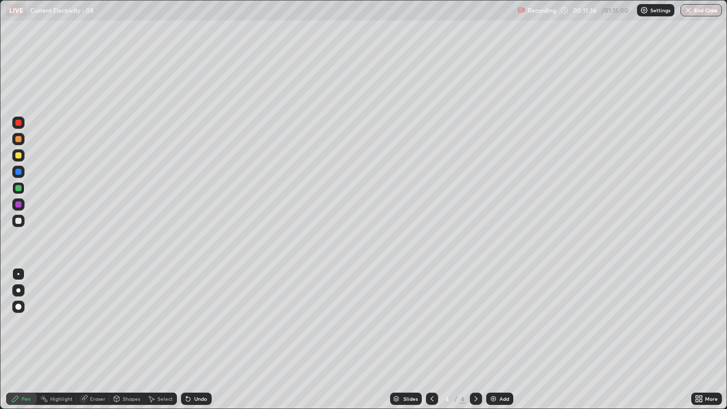
click at [93, 313] on div "Eraser" at bounding box center [97, 398] width 15 height 5
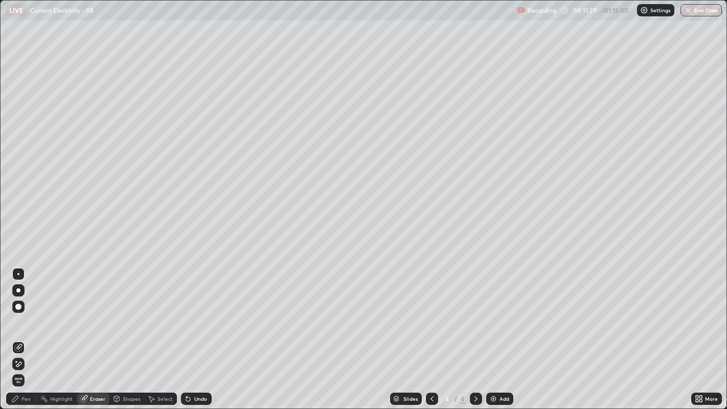
click at [24, 313] on div "Pen" at bounding box center [25, 398] width 9 height 5
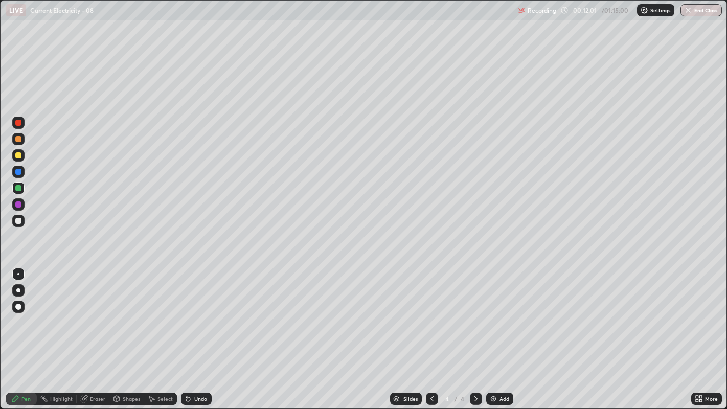
click at [18, 222] on div at bounding box center [18, 221] width 6 height 6
click at [91, 313] on div "Eraser" at bounding box center [97, 398] width 15 height 5
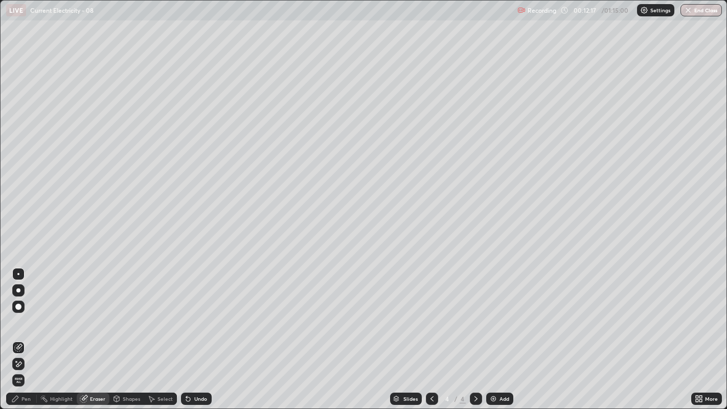
click at [22, 313] on div "Pen" at bounding box center [25, 398] width 9 height 5
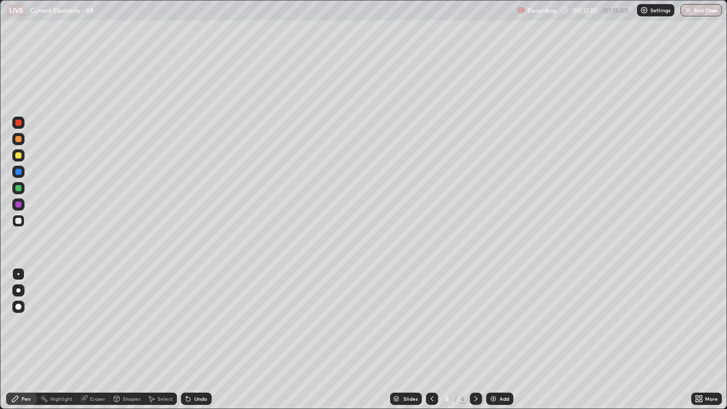
click at [16, 218] on div at bounding box center [18, 221] width 6 height 6
click at [197, 313] on div "Undo" at bounding box center [200, 398] width 13 height 5
click at [497, 313] on div "Add" at bounding box center [499, 399] width 27 height 12
click at [21, 313] on div "Pen" at bounding box center [21, 399] width 31 height 12
click at [196, 313] on div "Undo" at bounding box center [200, 398] width 13 height 5
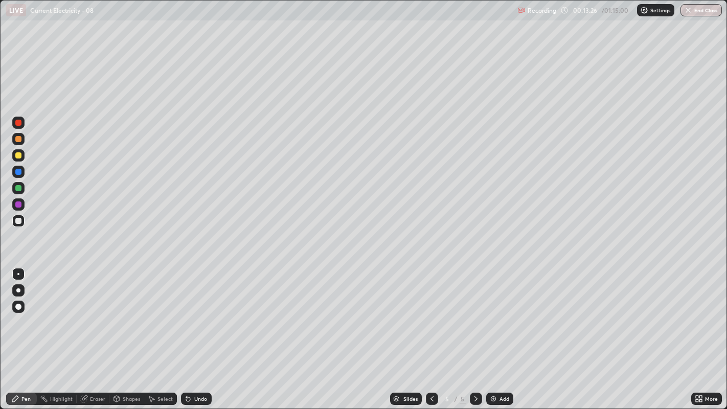
click at [192, 313] on div "Undo" at bounding box center [196, 399] width 31 height 12
click at [187, 313] on icon at bounding box center [188, 399] width 4 height 4
click at [186, 313] on icon at bounding box center [186, 396] width 1 height 1
click at [89, 313] on div "Eraser" at bounding box center [93, 399] width 33 height 12
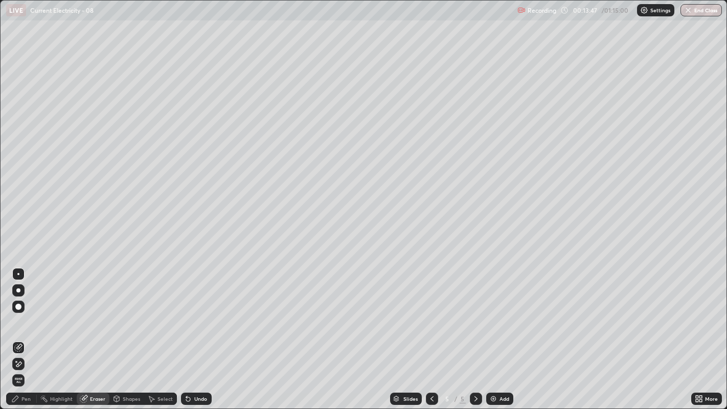
click at [31, 313] on div "Pen" at bounding box center [21, 399] width 31 height 12
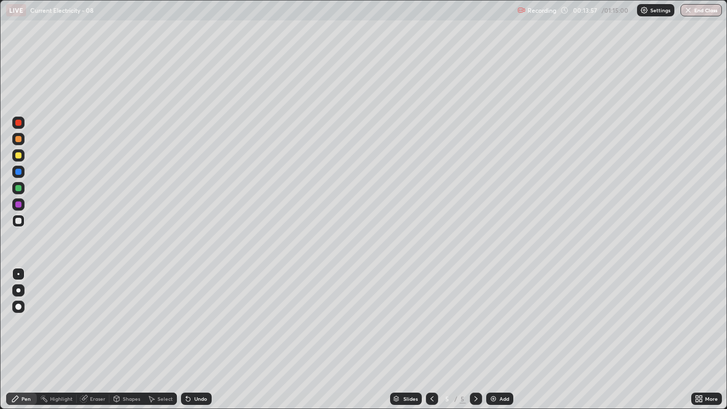
click at [189, 313] on icon at bounding box center [188, 399] width 4 height 4
click at [196, 313] on div "Undo" at bounding box center [200, 398] width 13 height 5
click at [194, 313] on div "Undo" at bounding box center [200, 398] width 13 height 5
click at [197, 313] on div "Undo" at bounding box center [200, 398] width 13 height 5
click at [20, 154] on div at bounding box center [18, 155] width 6 height 6
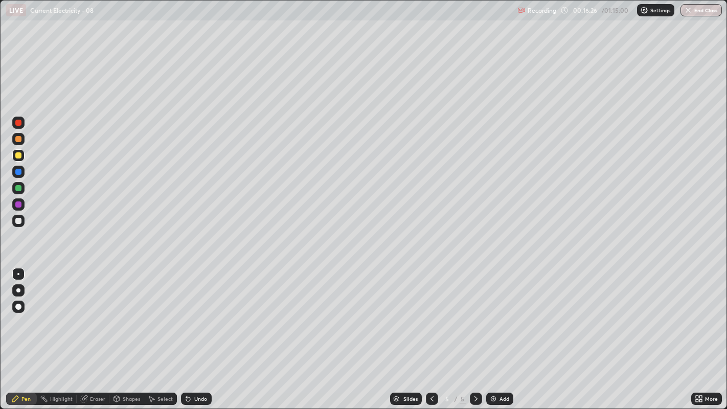
click at [194, 313] on div "Undo" at bounding box center [200, 398] width 13 height 5
click at [187, 313] on icon at bounding box center [188, 399] width 4 height 4
click at [500, 313] on div "Add" at bounding box center [505, 398] width 10 height 5
click at [196, 313] on div "Undo" at bounding box center [200, 398] width 13 height 5
click at [16, 139] on div at bounding box center [18, 139] width 6 height 6
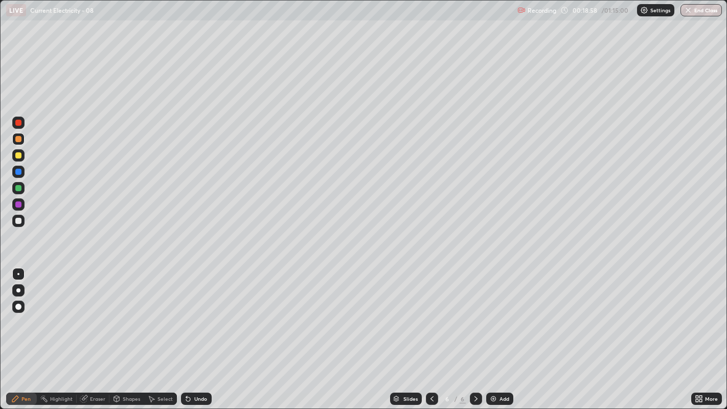
click at [93, 313] on div "Eraser" at bounding box center [97, 398] width 15 height 5
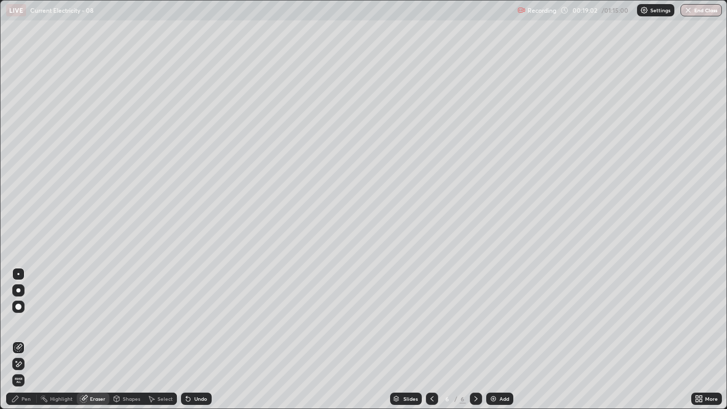
click at [21, 313] on div "Pen" at bounding box center [25, 398] width 9 height 5
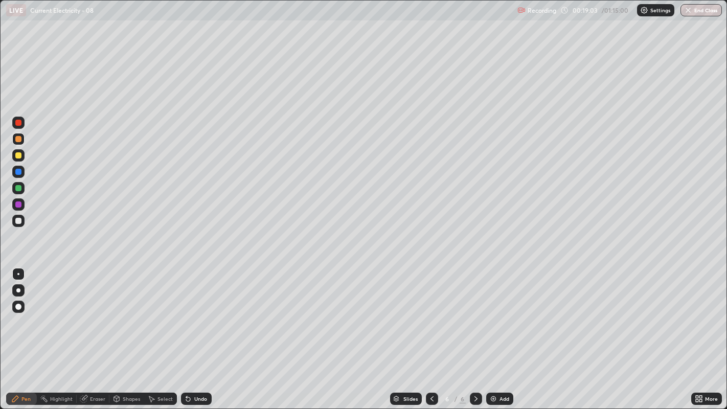
click at [15, 222] on div at bounding box center [18, 221] width 6 height 6
click at [493, 313] on img at bounding box center [494, 399] width 8 height 8
click at [19, 220] on div at bounding box center [18, 221] width 6 height 6
click at [162, 313] on div "Select" at bounding box center [165, 398] width 15 height 5
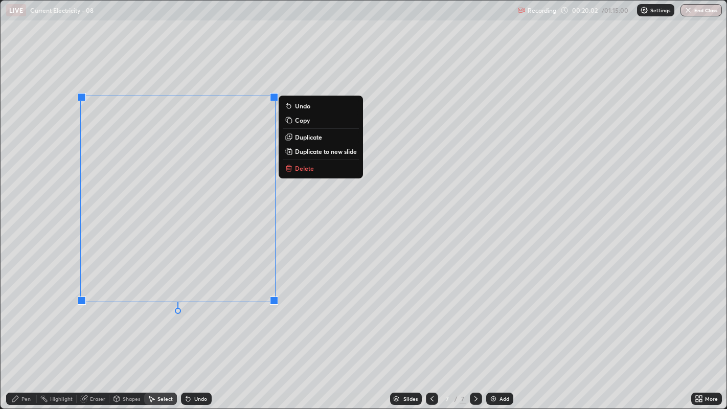
click at [301, 137] on p "Duplicate" at bounding box center [308, 137] width 27 height 8
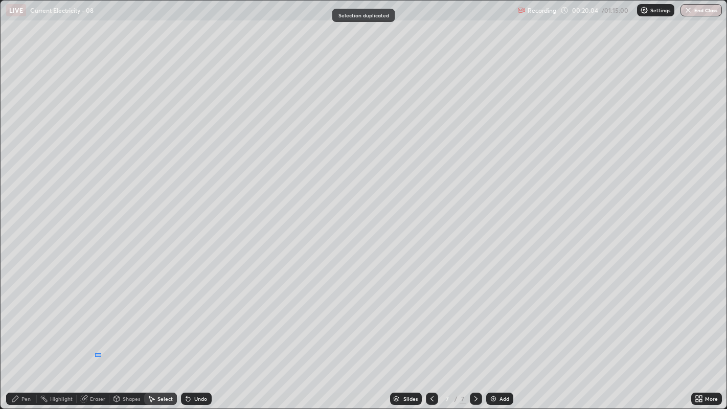
click at [101, 313] on div "0 ° Undo Copy Duplicate Duplicate to new slide Delete" at bounding box center [364, 205] width 727 height 409
click at [20, 313] on div "Pen" at bounding box center [21, 399] width 31 height 12
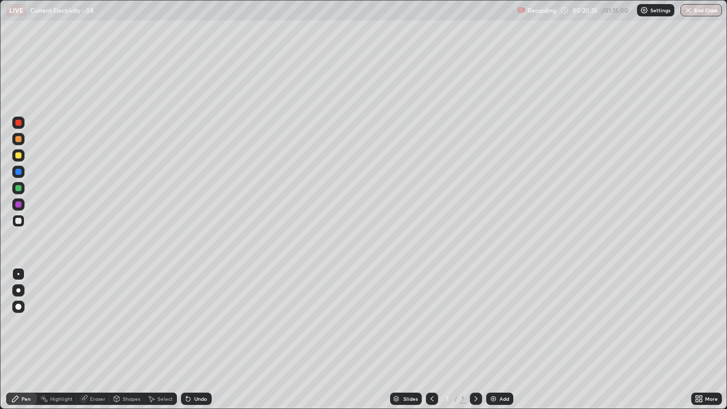
click at [194, 313] on div "Undo" at bounding box center [200, 398] width 13 height 5
click at [17, 123] on div at bounding box center [18, 123] width 6 height 6
click at [186, 313] on icon at bounding box center [186, 396] width 1 height 1
click at [194, 313] on div "Undo" at bounding box center [196, 399] width 31 height 12
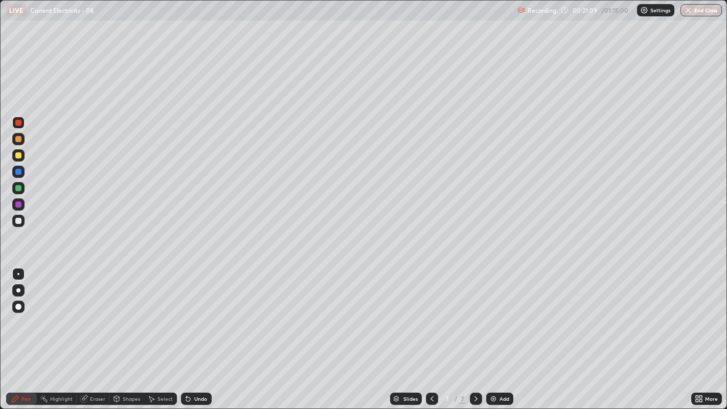
click at [195, 313] on div "Undo" at bounding box center [200, 398] width 13 height 5
click at [497, 313] on div "Add" at bounding box center [499, 399] width 27 height 12
click at [19, 221] on div at bounding box center [18, 221] width 6 height 6
click at [200, 313] on div "Undo" at bounding box center [196, 399] width 31 height 12
click at [153, 313] on icon at bounding box center [152, 399] width 6 height 6
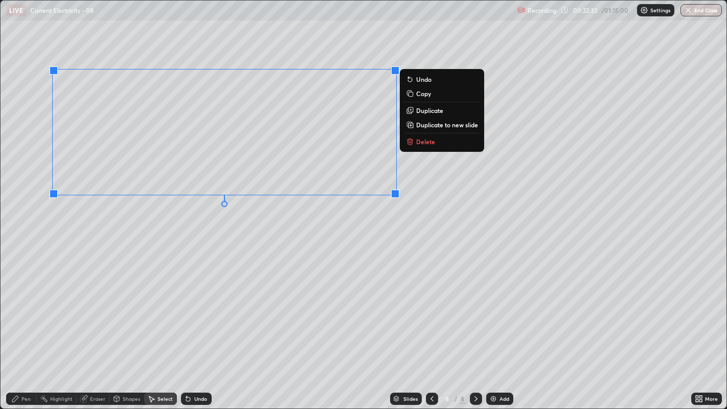
click at [418, 110] on p "Duplicate" at bounding box center [429, 110] width 27 height 8
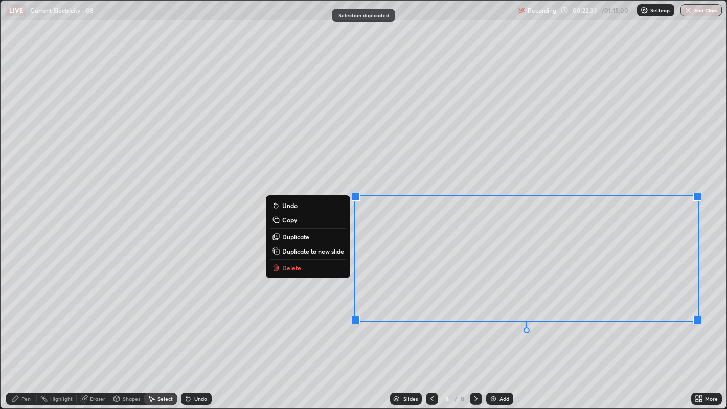
click at [186, 292] on div "0 ° Undo Copy Duplicate Duplicate to new slide Delete" at bounding box center [364, 205] width 727 height 409
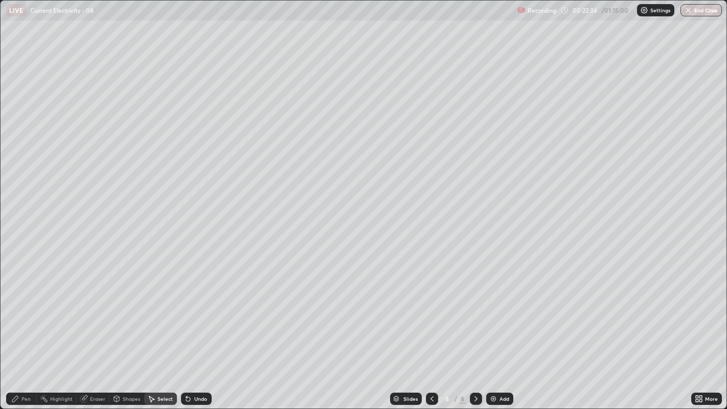
click at [23, 313] on div "Pen" at bounding box center [25, 398] width 9 height 5
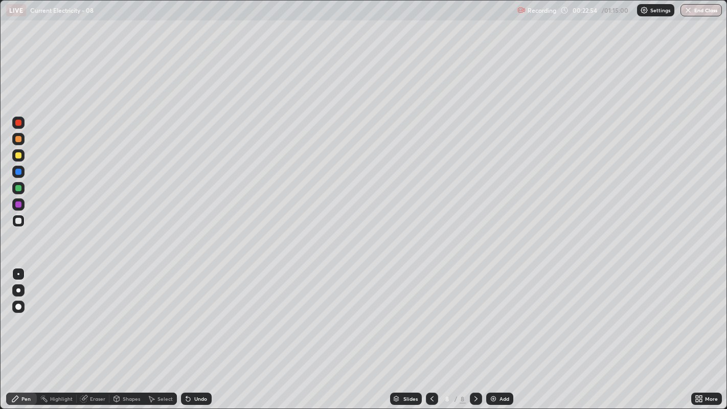
click at [18, 124] on div at bounding box center [18, 123] width 6 height 6
click at [494, 313] on img at bounding box center [494, 399] width 8 height 8
click at [19, 223] on div at bounding box center [18, 221] width 6 height 6
click at [19, 224] on div at bounding box center [18, 221] width 6 height 6
click at [17, 223] on div at bounding box center [18, 221] width 6 height 6
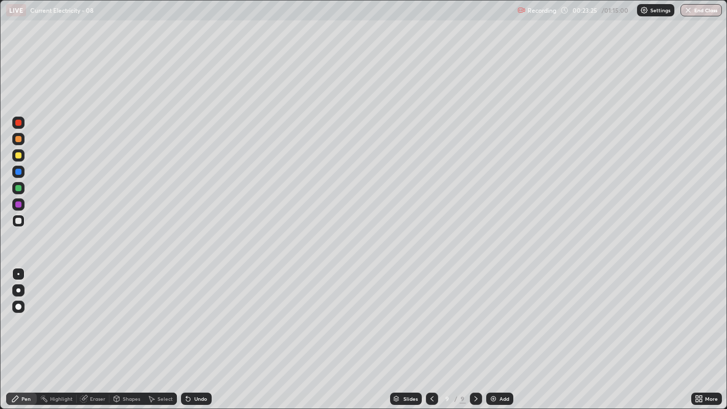
click at [17, 220] on div at bounding box center [18, 221] width 6 height 6
click at [16, 220] on div at bounding box center [18, 221] width 6 height 6
click at [159, 313] on div "Select" at bounding box center [165, 398] width 15 height 5
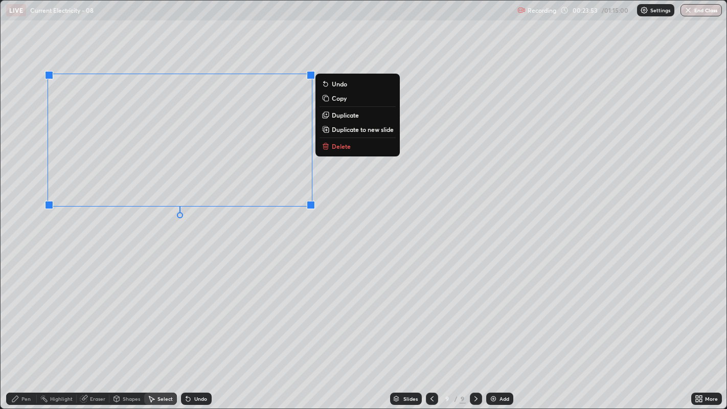
click at [342, 114] on p "Duplicate" at bounding box center [345, 115] width 27 height 8
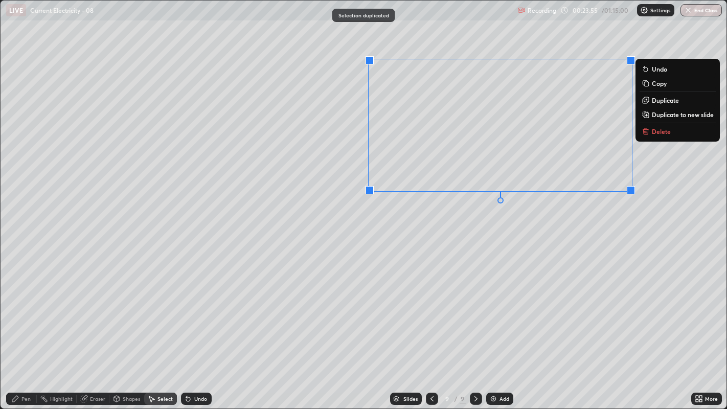
click at [332, 272] on div "0 ° Undo Copy Duplicate Duplicate to new slide Delete" at bounding box center [364, 205] width 727 height 409
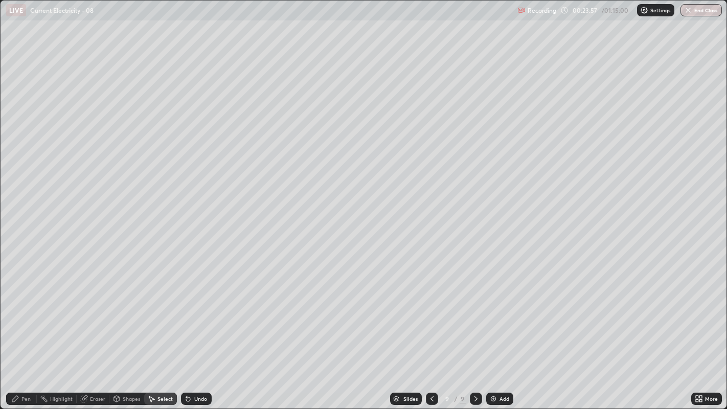
click at [17, 313] on div "Pen" at bounding box center [21, 399] width 31 height 12
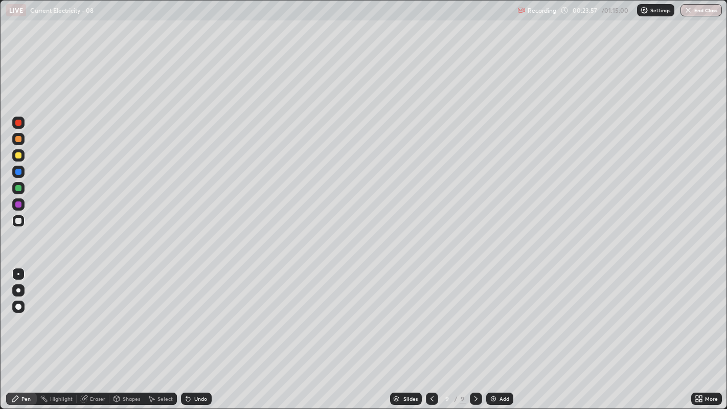
click at [17, 220] on div at bounding box center [18, 221] width 6 height 6
click at [16, 123] on div at bounding box center [18, 123] width 6 height 6
click at [192, 313] on div "Undo" at bounding box center [196, 399] width 31 height 12
click at [194, 313] on div "Undo" at bounding box center [200, 398] width 13 height 5
click at [187, 313] on icon at bounding box center [188, 399] width 4 height 4
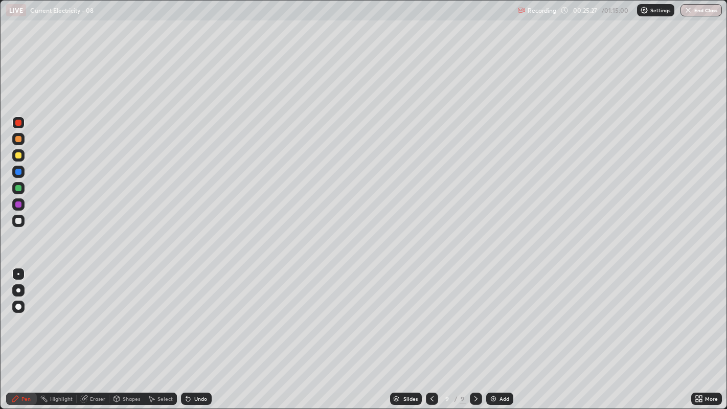
click at [186, 313] on icon at bounding box center [186, 396] width 1 height 1
click at [187, 313] on icon at bounding box center [188, 399] width 4 height 4
click at [194, 313] on div "Undo" at bounding box center [200, 398] width 13 height 5
click at [154, 313] on icon at bounding box center [151, 399] width 8 height 8
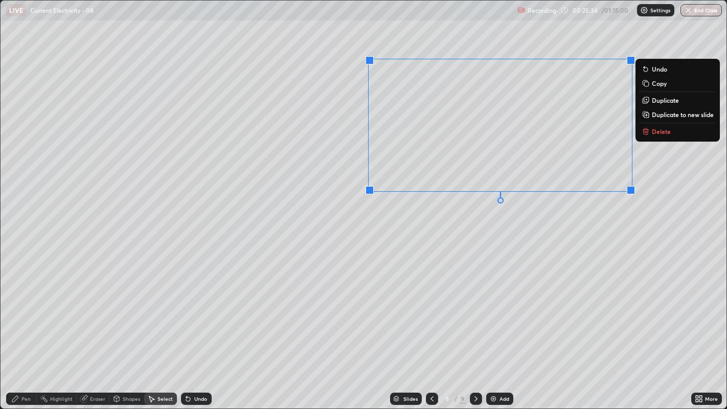
click at [651, 130] on button "Delete" at bounding box center [678, 131] width 76 height 12
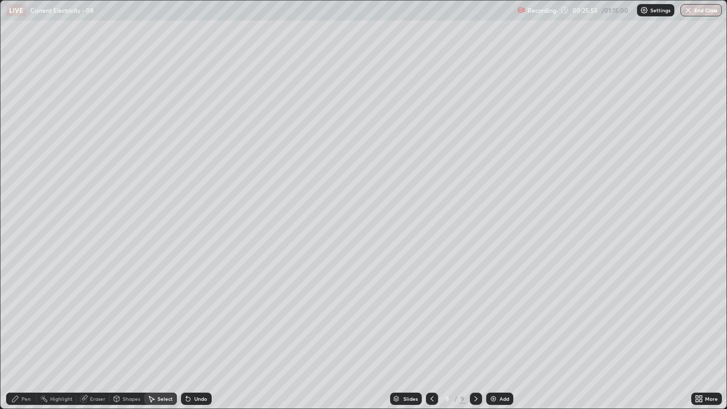
click at [432, 313] on icon at bounding box center [432, 398] width 3 height 5
click at [432, 313] on icon at bounding box center [432, 399] width 8 height 8
click at [430, 313] on icon at bounding box center [432, 399] width 8 height 8
click at [432, 313] on icon at bounding box center [432, 399] width 8 height 8
click at [431, 313] on icon at bounding box center [432, 399] width 8 height 8
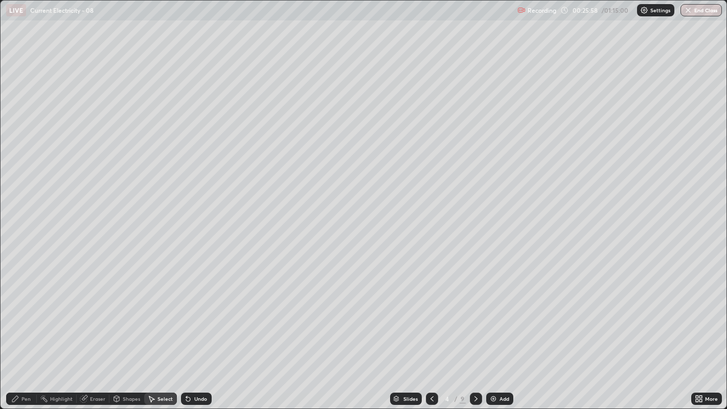
click at [431, 313] on icon at bounding box center [432, 399] width 8 height 8
click at [161, 121] on div "0 ° Undo Copy Duplicate Duplicate to new slide Delete" at bounding box center [364, 205] width 727 height 409
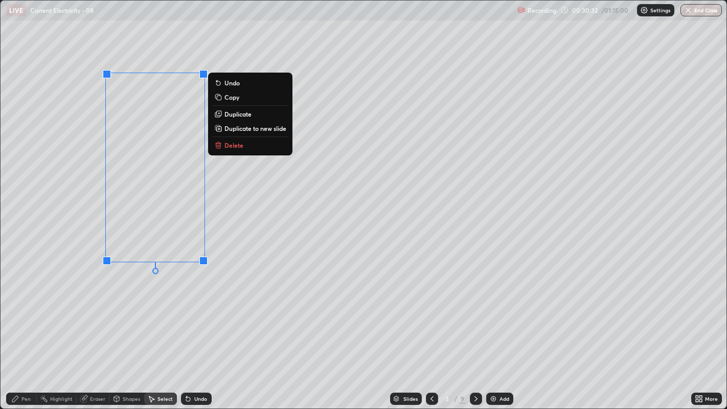
click at [86, 117] on div "0 ° Undo Copy Duplicate Duplicate to new slide Delete" at bounding box center [364, 205] width 727 height 409
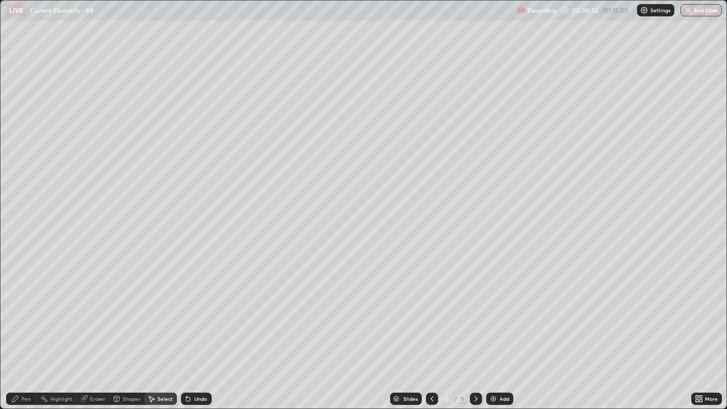
click at [26, 313] on div "Pen" at bounding box center [25, 398] width 9 height 5
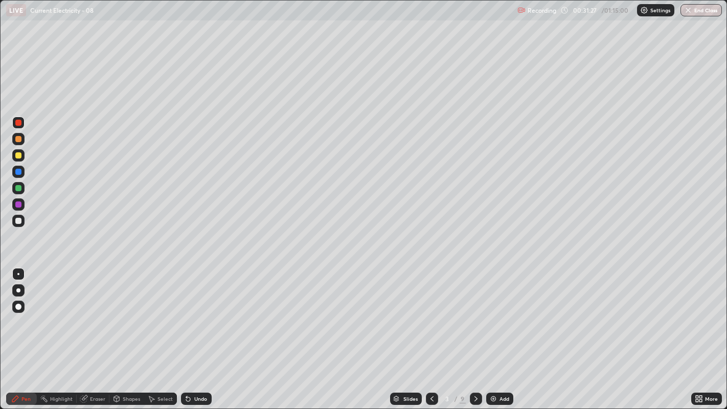
click at [194, 313] on div "Undo" at bounding box center [200, 398] width 13 height 5
click at [187, 313] on icon at bounding box center [188, 399] width 4 height 4
click at [475, 313] on icon at bounding box center [476, 399] width 8 height 8
click at [17, 155] on div at bounding box center [18, 155] width 6 height 6
click at [476, 313] on icon at bounding box center [476, 399] width 8 height 8
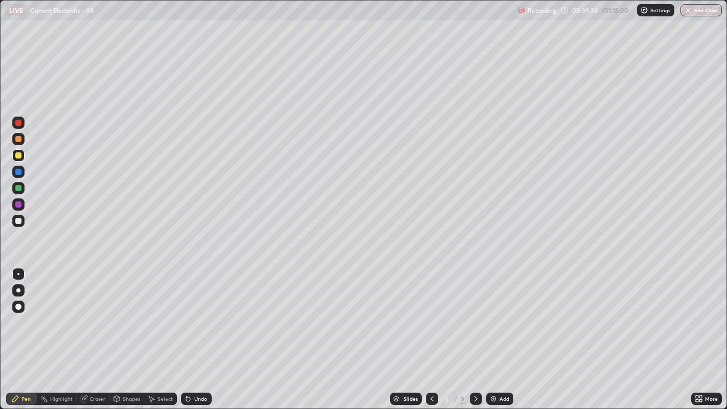
click at [475, 313] on icon at bounding box center [476, 399] width 8 height 8
click at [475, 313] on div at bounding box center [476, 399] width 12 height 12
click at [18, 224] on div at bounding box center [18, 221] width 6 height 6
click at [475, 313] on icon at bounding box center [476, 399] width 8 height 8
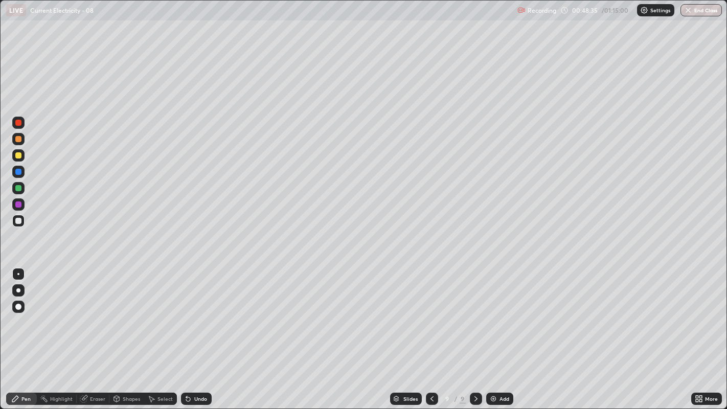
click at [497, 313] on div "Add" at bounding box center [499, 399] width 27 height 12
click at [194, 313] on div "Undo" at bounding box center [200, 398] width 13 height 5
click at [15, 313] on icon at bounding box center [15, 399] width 6 height 6
click at [18, 221] on div at bounding box center [18, 221] width 6 height 6
click at [94, 313] on div "Eraser" at bounding box center [97, 398] width 15 height 5
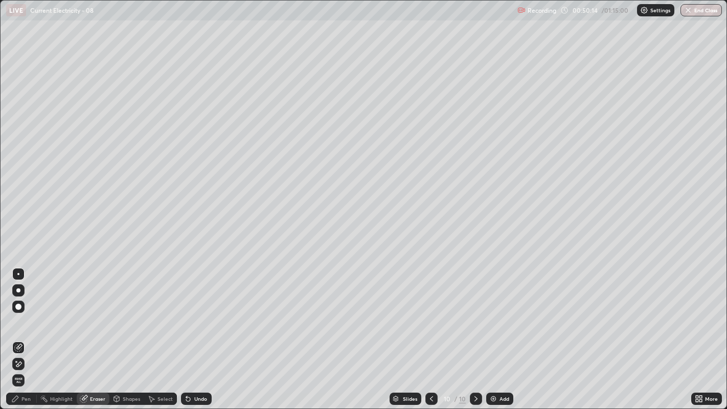
click at [15, 313] on icon at bounding box center [15, 399] width 6 height 6
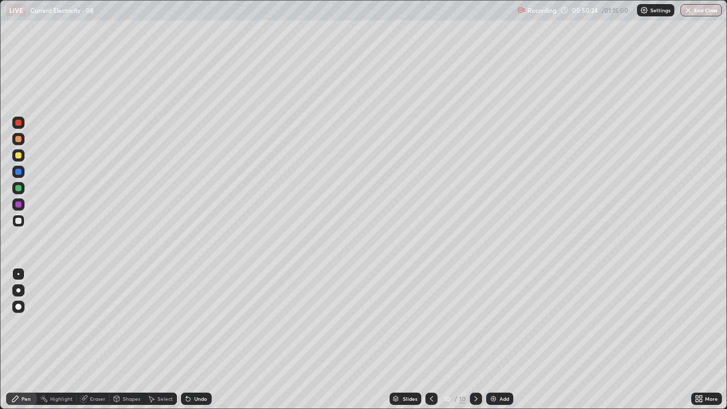
click at [93, 313] on div "Eraser" at bounding box center [97, 398] width 15 height 5
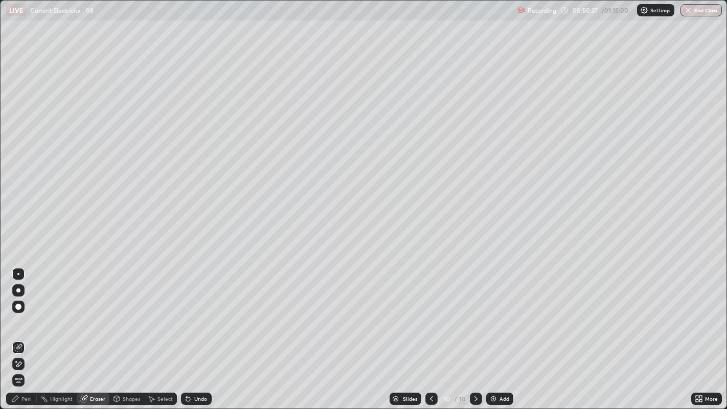
click at [14, 313] on icon at bounding box center [15, 399] width 6 height 6
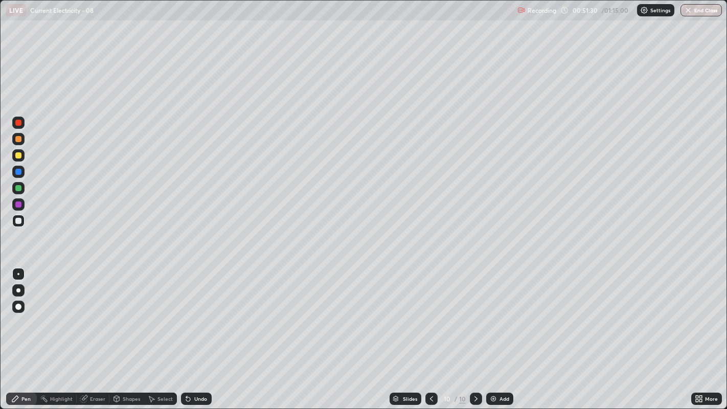
click at [194, 313] on div "Undo" at bounding box center [200, 398] width 13 height 5
click at [192, 313] on div "Undo" at bounding box center [196, 399] width 31 height 12
click at [193, 313] on div "Undo" at bounding box center [196, 399] width 31 height 12
click at [192, 313] on div "Undo" at bounding box center [196, 399] width 31 height 12
click at [194, 313] on div "Undo" at bounding box center [200, 398] width 13 height 5
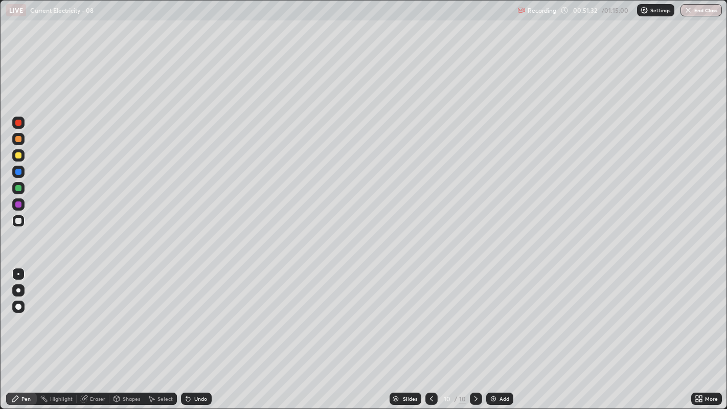
click at [194, 313] on div "Undo" at bounding box center [200, 398] width 13 height 5
click at [17, 123] on div at bounding box center [18, 123] width 6 height 6
click at [19, 139] on div at bounding box center [18, 139] width 6 height 6
click at [191, 313] on icon at bounding box center [188, 399] width 8 height 8
click at [188, 313] on icon at bounding box center [188, 399] width 4 height 4
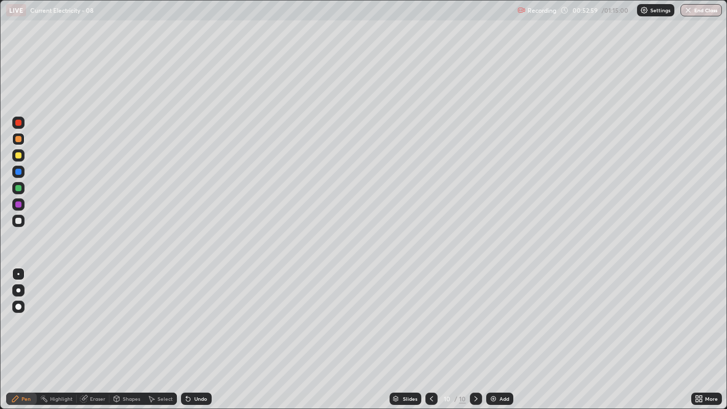
click at [192, 313] on div "Undo" at bounding box center [196, 399] width 31 height 12
click at [194, 313] on div "Undo" at bounding box center [196, 399] width 31 height 12
click at [189, 313] on icon at bounding box center [188, 399] width 4 height 4
click at [17, 221] on div at bounding box center [18, 221] width 6 height 6
click at [19, 140] on div at bounding box center [18, 139] width 6 height 6
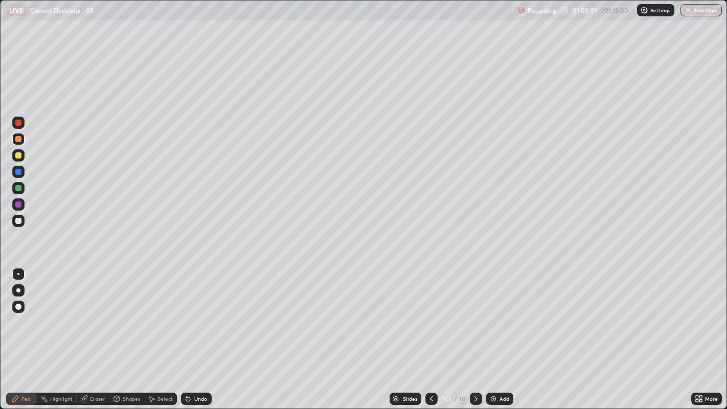
click at [16, 154] on div at bounding box center [18, 155] width 6 height 6
click at [494, 313] on img at bounding box center [494, 399] width 8 height 8
click at [430, 313] on icon at bounding box center [432, 399] width 8 height 8
click at [18, 222] on div at bounding box center [18, 221] width 6 height 6
click at [18, 187] on div at bounding box center [18, 188] width 6 height 6
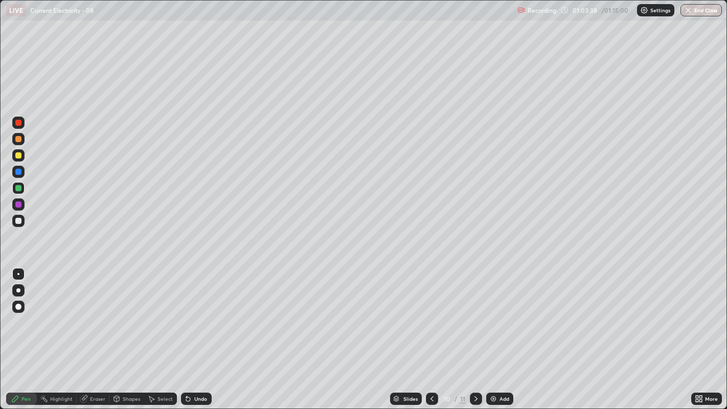
click at [187, 313] on icon at bounding box center [188, 399] width 4 height 4
click at [193, 313] on div "Undo" at bounding box center [196, 399] width 31 height 12
click at [194, 313] on div "Undo" at bounding box center [200, 398] width 13 height 5
click at [187, 313] on icon at bounding box center [188, 399] width 4 height 4
click at [190, 313] on icon at bounding box center [188, 399] width 8 height 8
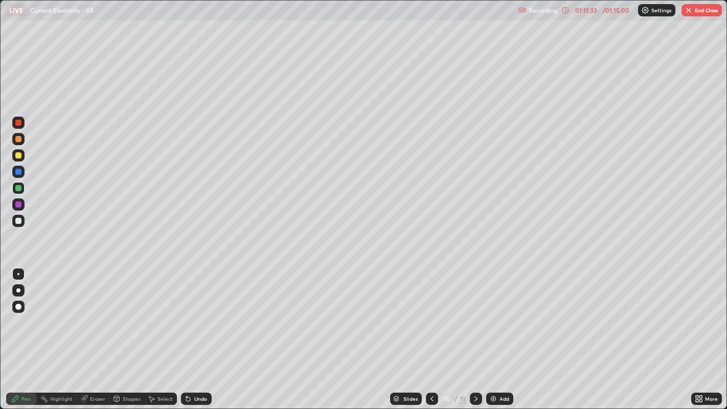
click at [689, 11] on img "button" at bounding box center [689, 10] width 8 height 8
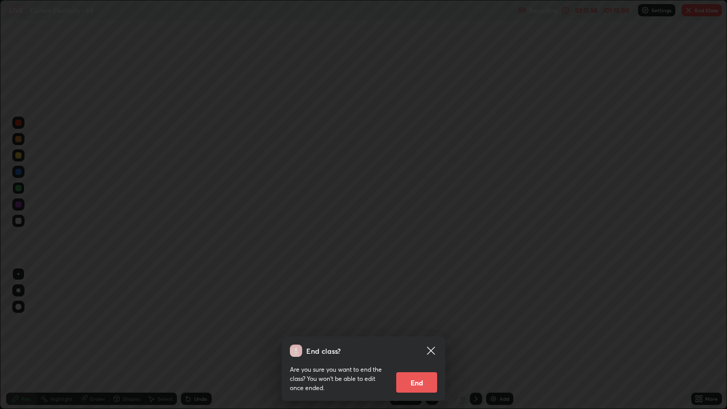
click at [432, 313] on icon at bounding box center [431, 351] width 12 height 12
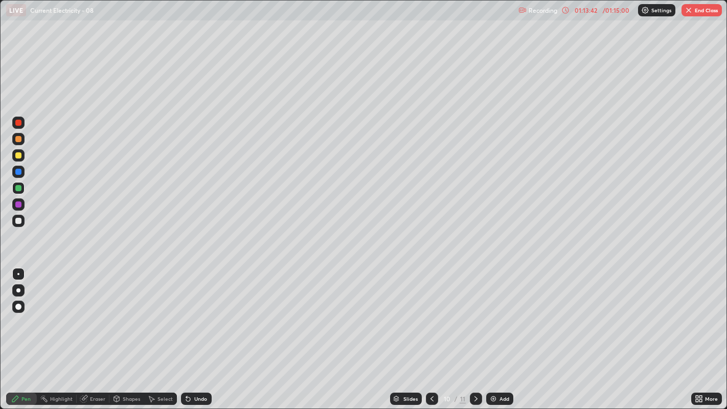
click at [702, 10] on button "End Class" at bounding box center [702, 10] width 40 height 12
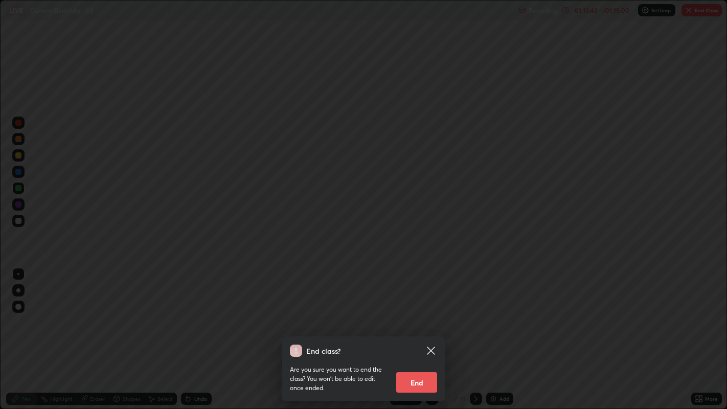
click at [430, 313] on button "End" at bounding box center [416, 382] width 41 height 20
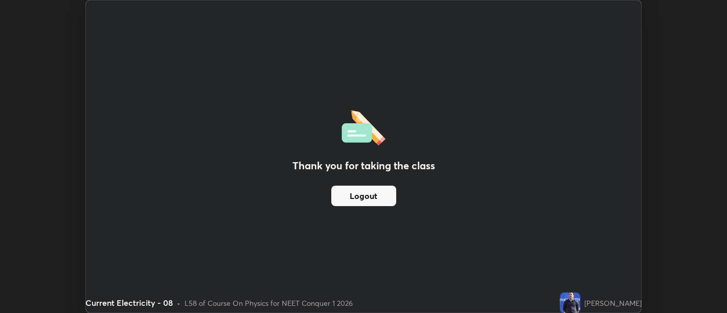
scroll to position [50842, 50428]
